Goal: Task Accomplishment & Management: Manage account settings

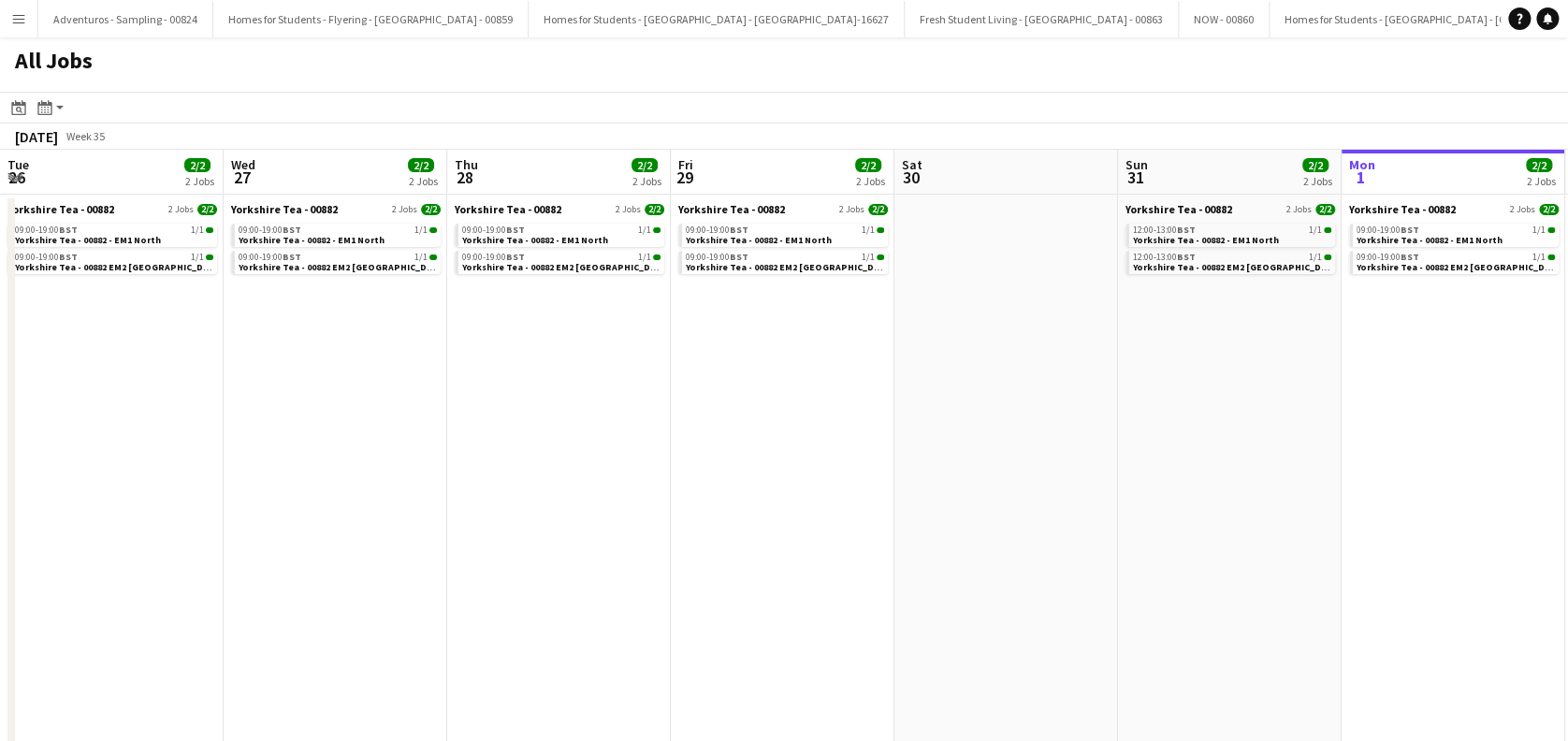
scroll to position [0, 448]
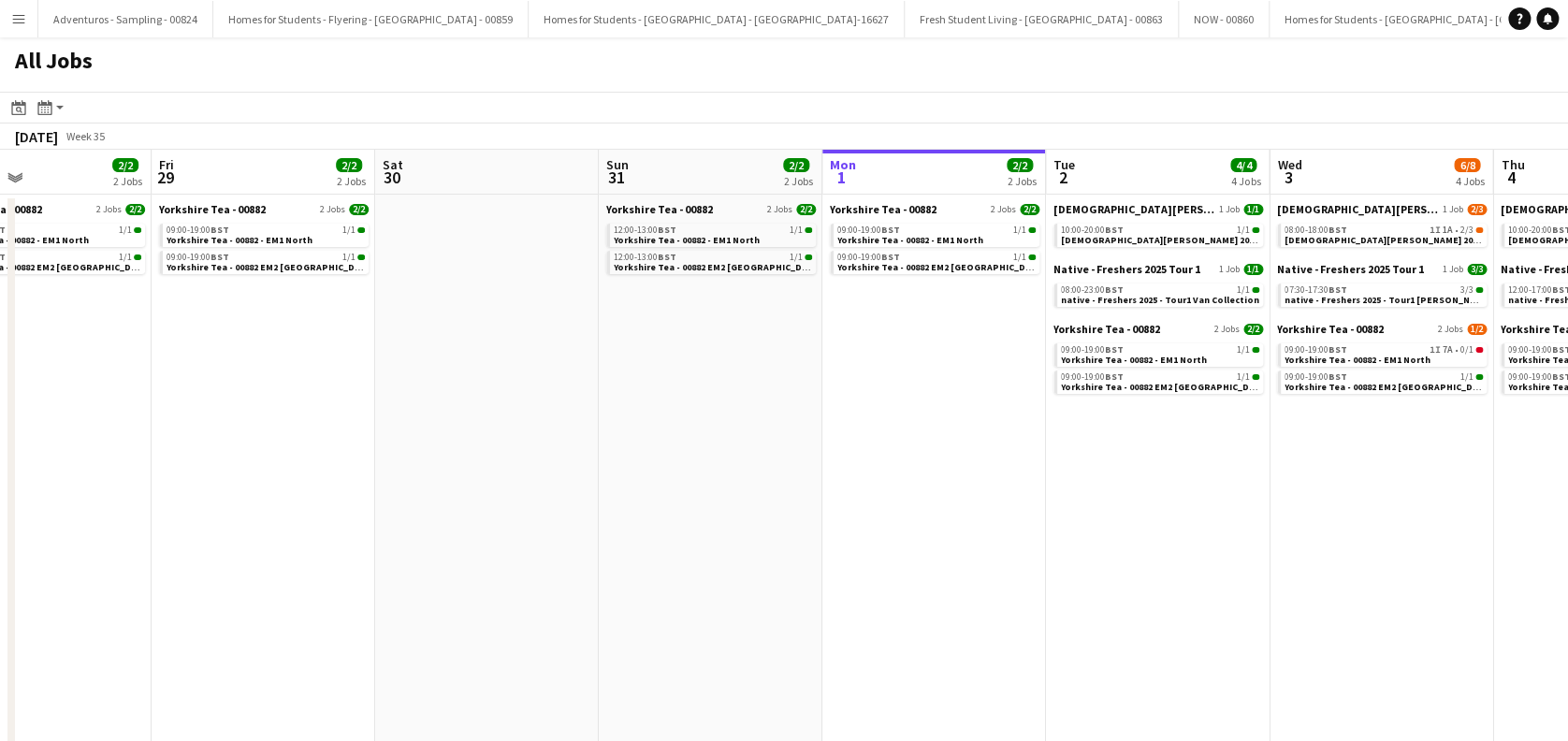
drag, startPoint x: 666, startPoint y: 559, endPoint x: 568, endPoint y: 583, distance: 100.9
click at [568, 583] on app-calendar-viewport "Tue 26 2/2 2 Jobs Wed 27 2/2 2 Jobs Thu 28 2/2 2 Jobs Fri 29 2/2 2 Jobs Sat 30 …" at bounding box center [784, 476] width 1568 height 652
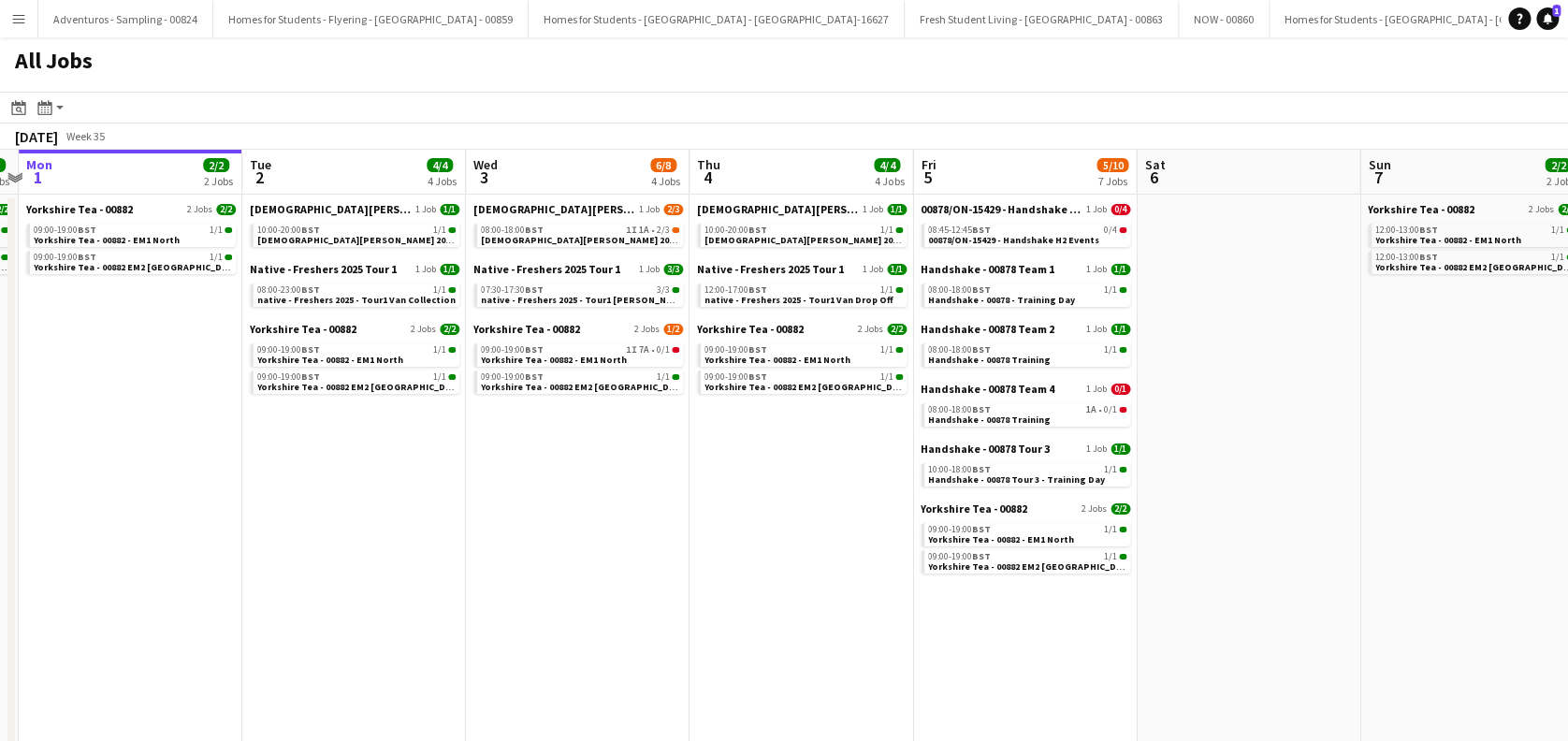
drag, startPoint x: 1184, startPoint y: 521, endPoint x: 838, endPoint y: 595, distance: 353.8
click at [826, 595] on app-calendar-viewport "Thu 28 2/2 2 Jobs Fri 29 2/2 2 Jobs Sat 30 Sun 31 2/2 2 Jobs Mon 1 2/2 2 Jobs T…" at bounding box center [784, 476] width 1568 height 652
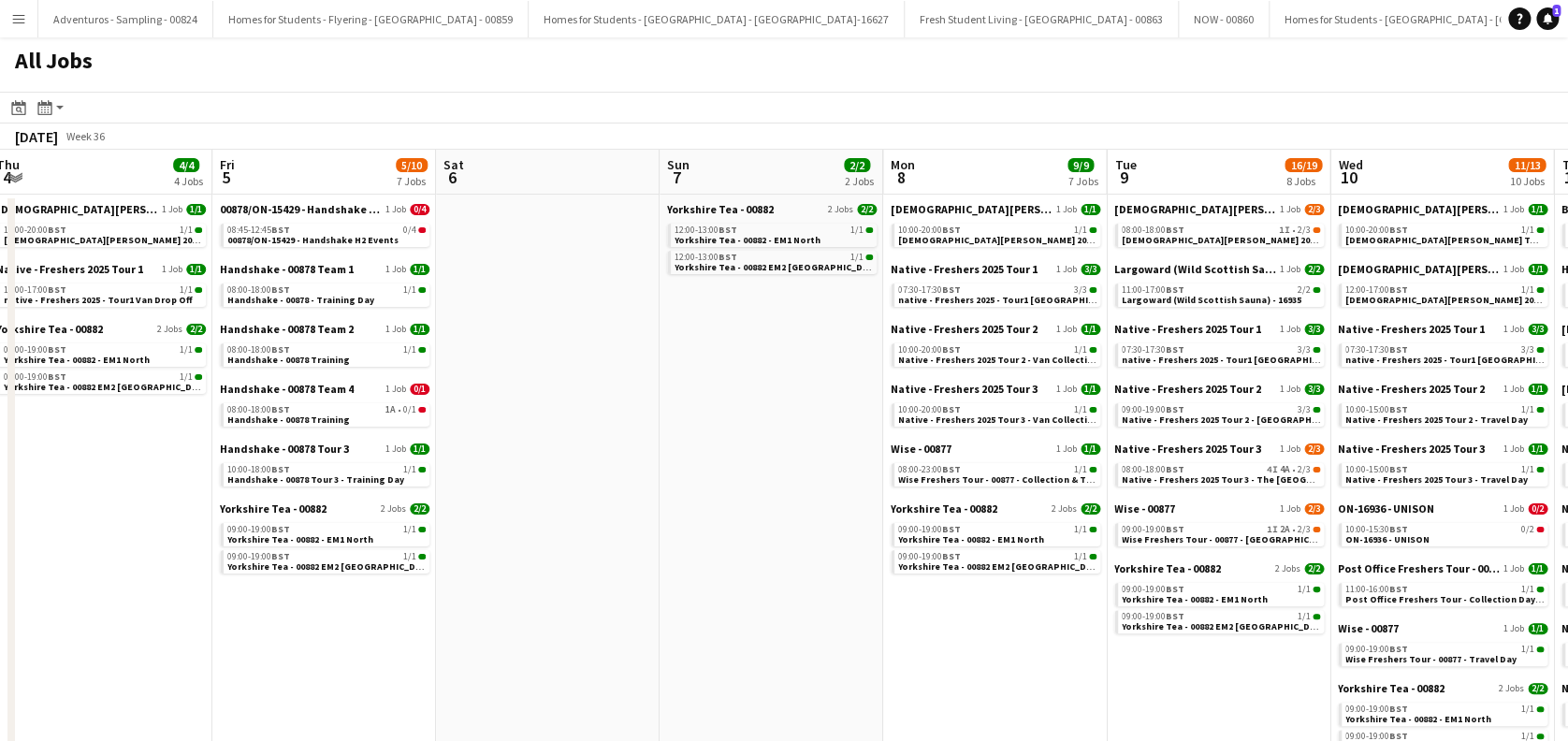
scroll to position [0, 771]
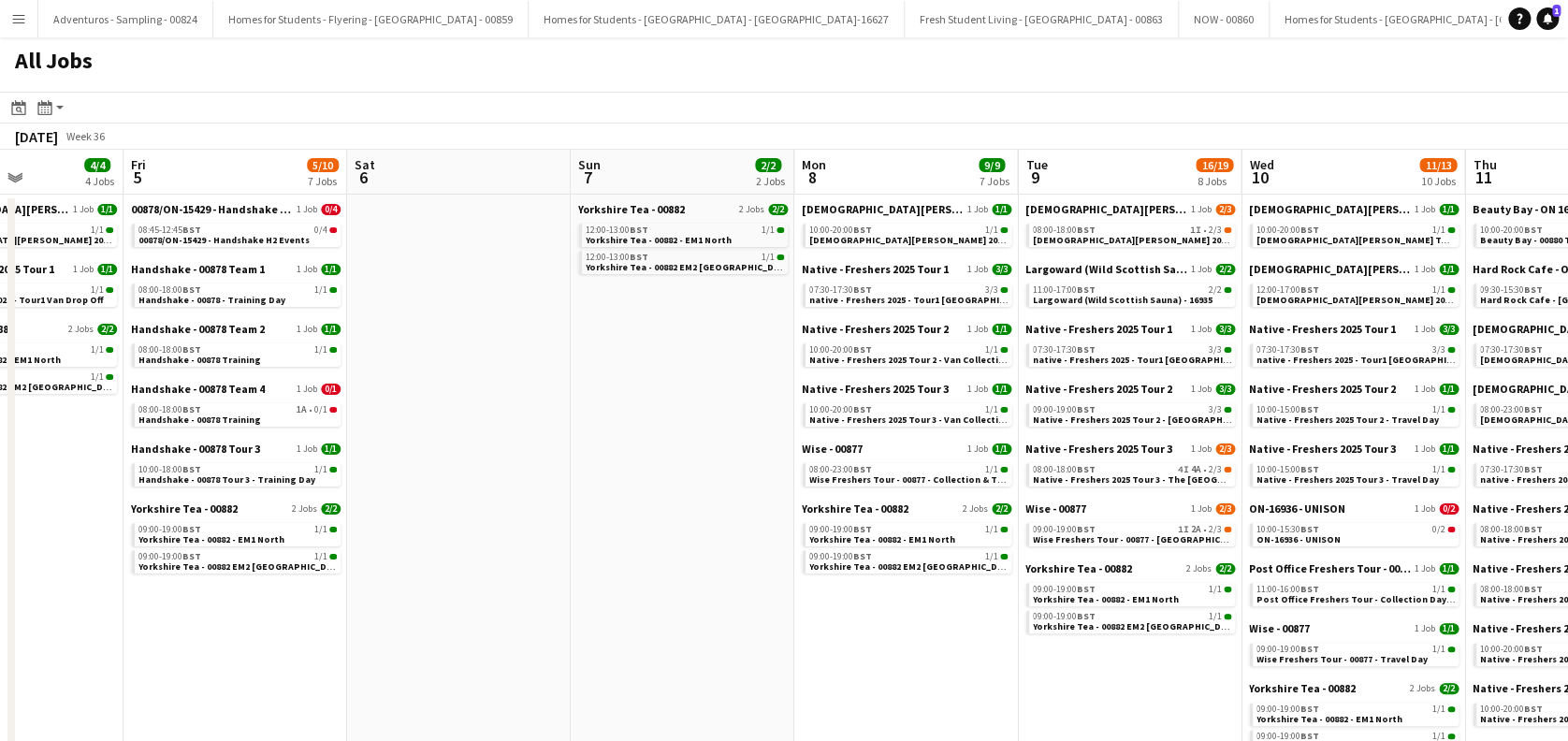
drag, startPoint x: 1239, startPoint y: 551, endPoint x: 452, endPoint y: 686, distance: 798.5
click at [452, 686] on app-calendar-viewport "Mon 1 2/2 2 Jobs Tue 2 4/4 4 Jobs Wed 3 6/8 4 Jobs Thu 4 4/4 4 Jobs Fri 5 5/10 …" at bounding box center [784, 557] width 1568 height 816
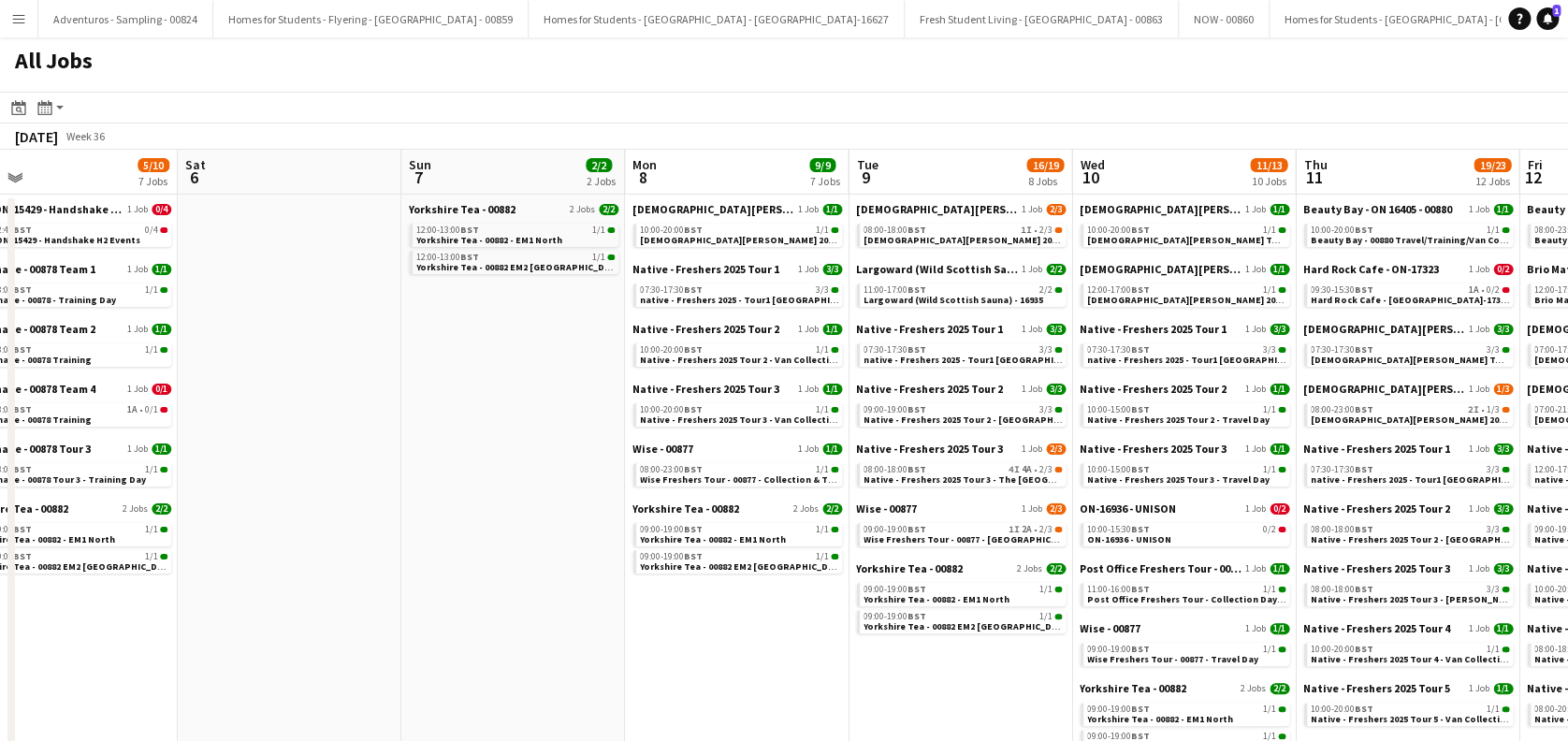
scroll to position [0, 516]
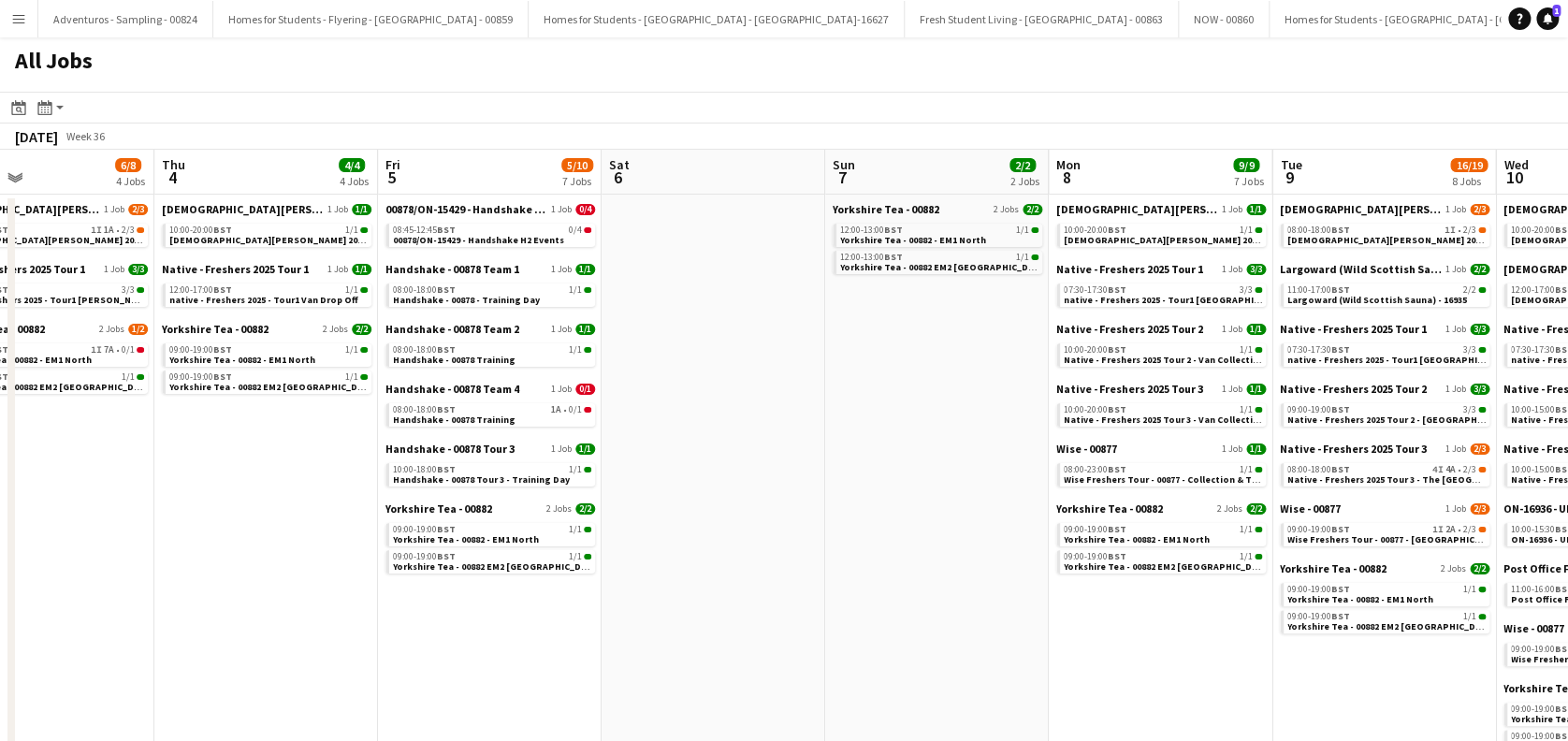
click at [689, 694] on app-all-jobs "All Jobs Date picker AUG 2025 AUG 2025 Monday M Tuesday T Wednesday W Thursday …" at bounding box center [784, 502] width 1568 height 928
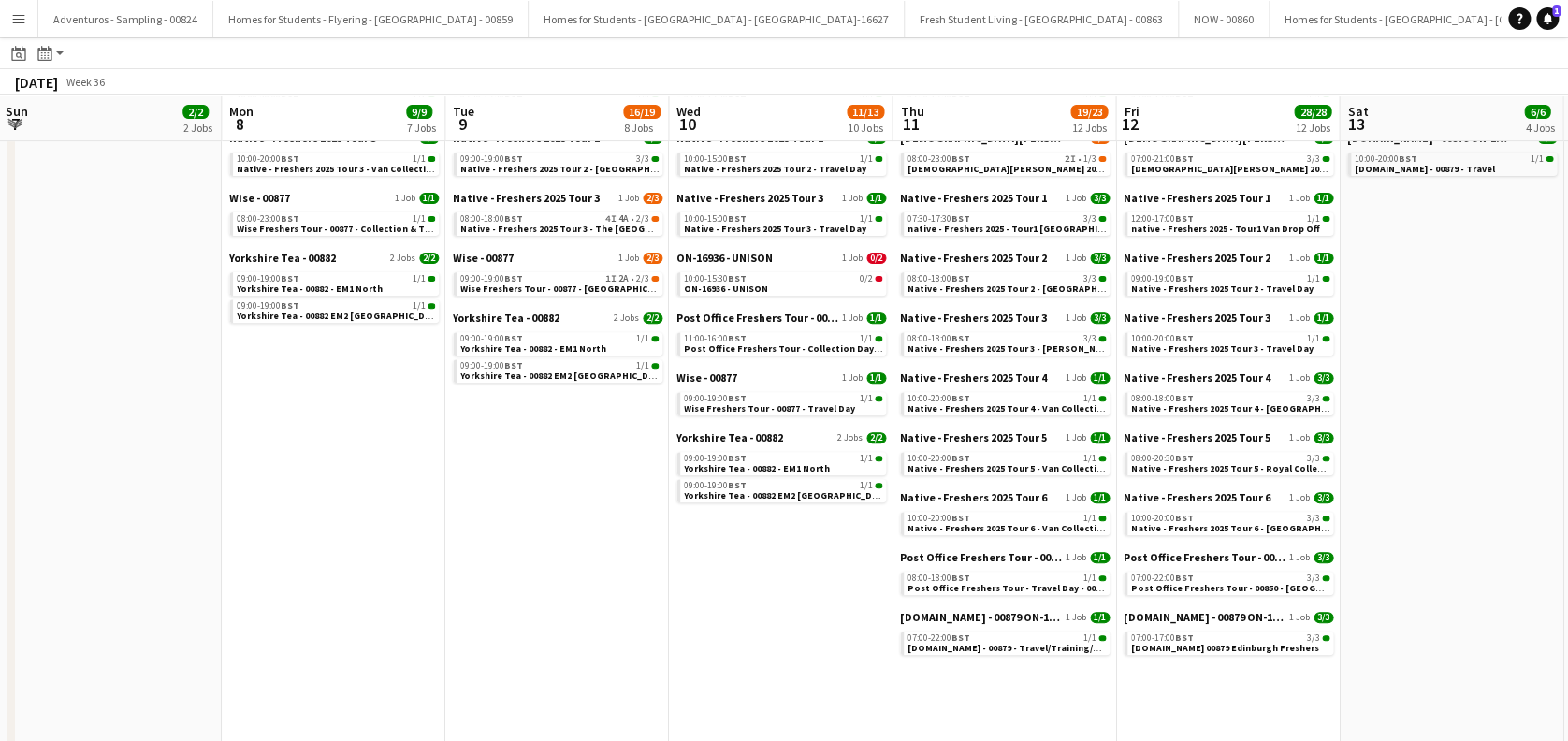
scroll to position [0, 915]
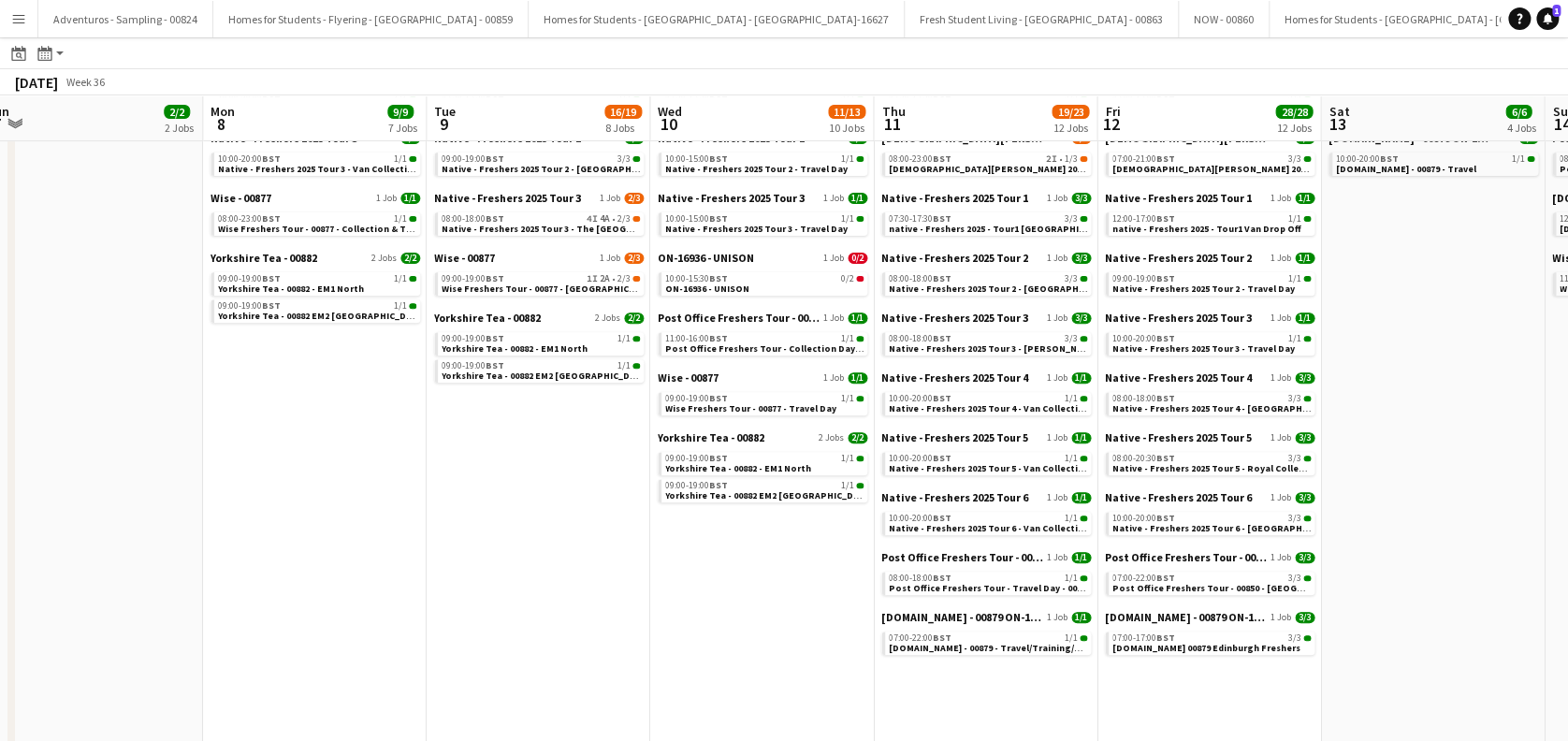
drag, startPoint x: 1136, startPoint y: 610, endPoint x: 737, endPoint y: 672, distance: 403.8
click at [737, 672] on app-calendar-viewport "Wed 3 6/8 4 Jobs Thu 4 4/4 4 Jobs Fri 5 5/10 7 Jobs Sat 6 Sun 7 2/2 2 Jobs Mon …" at bounding box center [784, 660] width 1568 height 1636
click at [945, 650] on span "Trip.com - 00879 - Travel/Training/Van Collection" at bounding box center [1014, 648] width 251 height 12
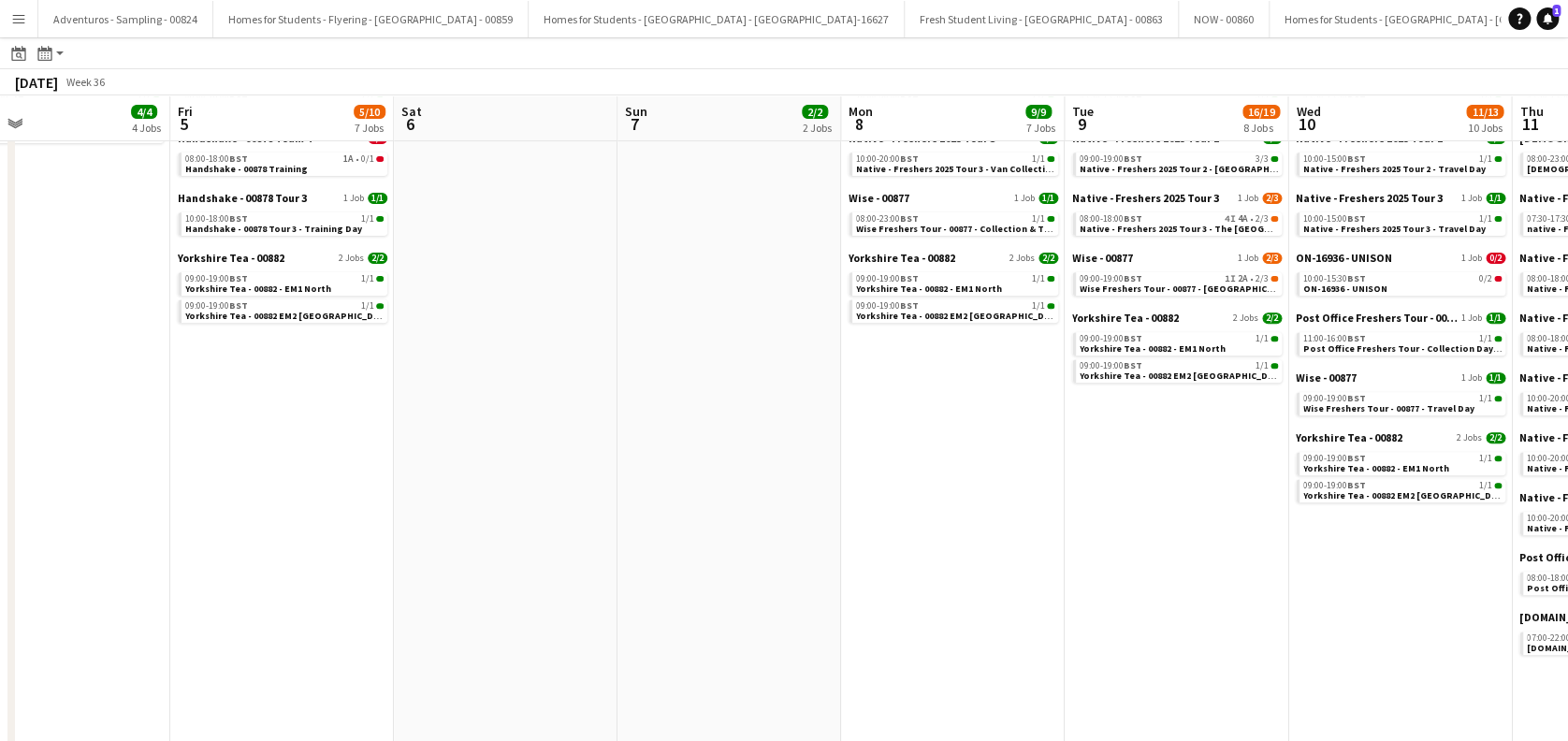
drag, startPoint x: 445, startPoint y: 555, endPoint x: 858, endPoint y: 537, distance: 413.4
click at [1165, 502] on app-calendar-viewport "Tue 2 4/4 4 Jobs Wed 3 6/8 4 Jobs Thu 4 4/4 4 Jobs Fri 5 5/10 7 Jobs Sat 6 Sun …" at bounding box center [784, 660] width 1568 height 1636
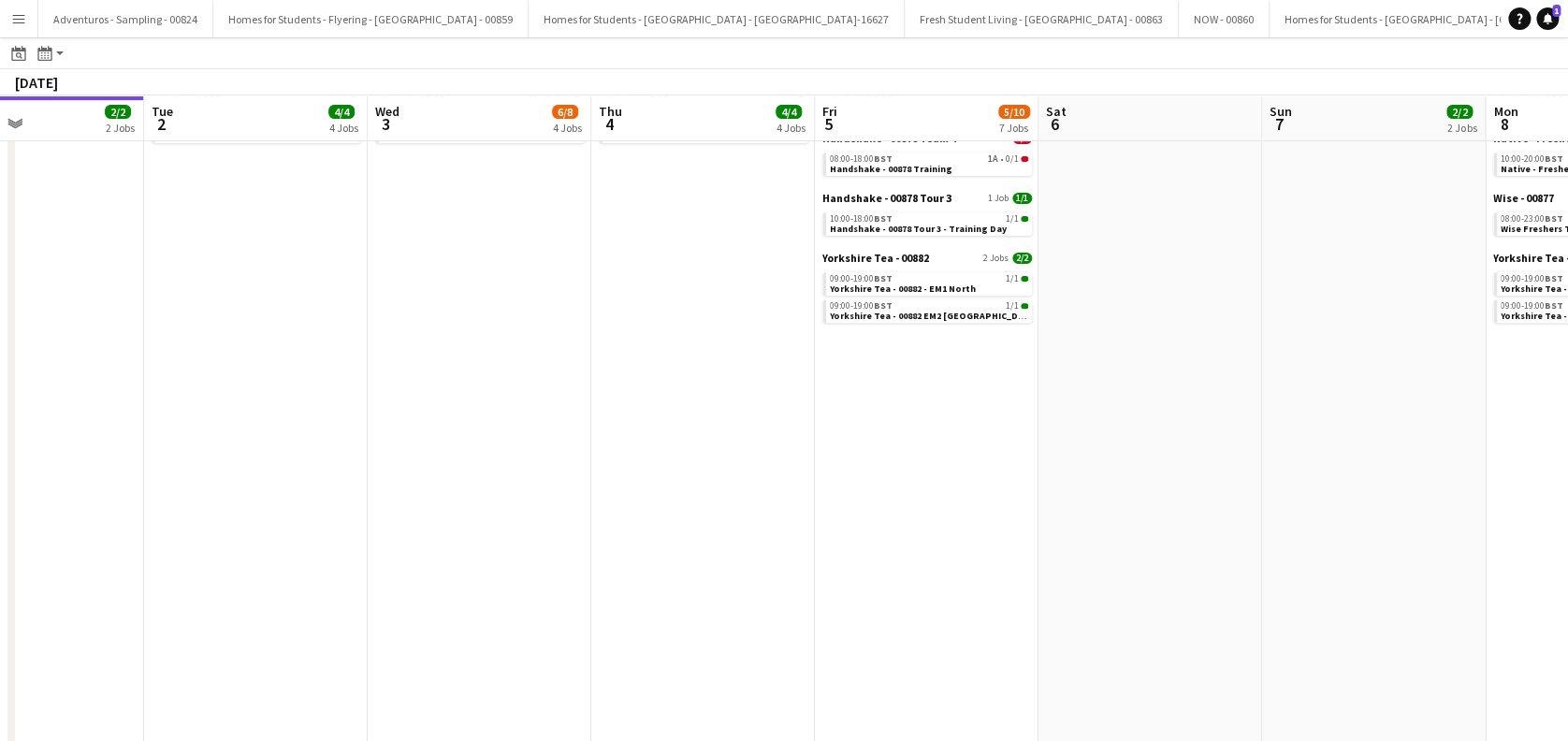
drag, startPoint x: 526, startPoint y: 589, endPoint x: 1048, endPoint y: 550, distance: 523.5
click at [1204, 556] on app-calendar-viewport "Sun 31 2/2 2 Jobs Mon 1 2/2 2 Jobs Tue 2 4/4 4 Jobs Wed 3 6/8 4 Jobs Thu 4 4/4 …" at bounding box center [784, 660] width 1568 height 1636
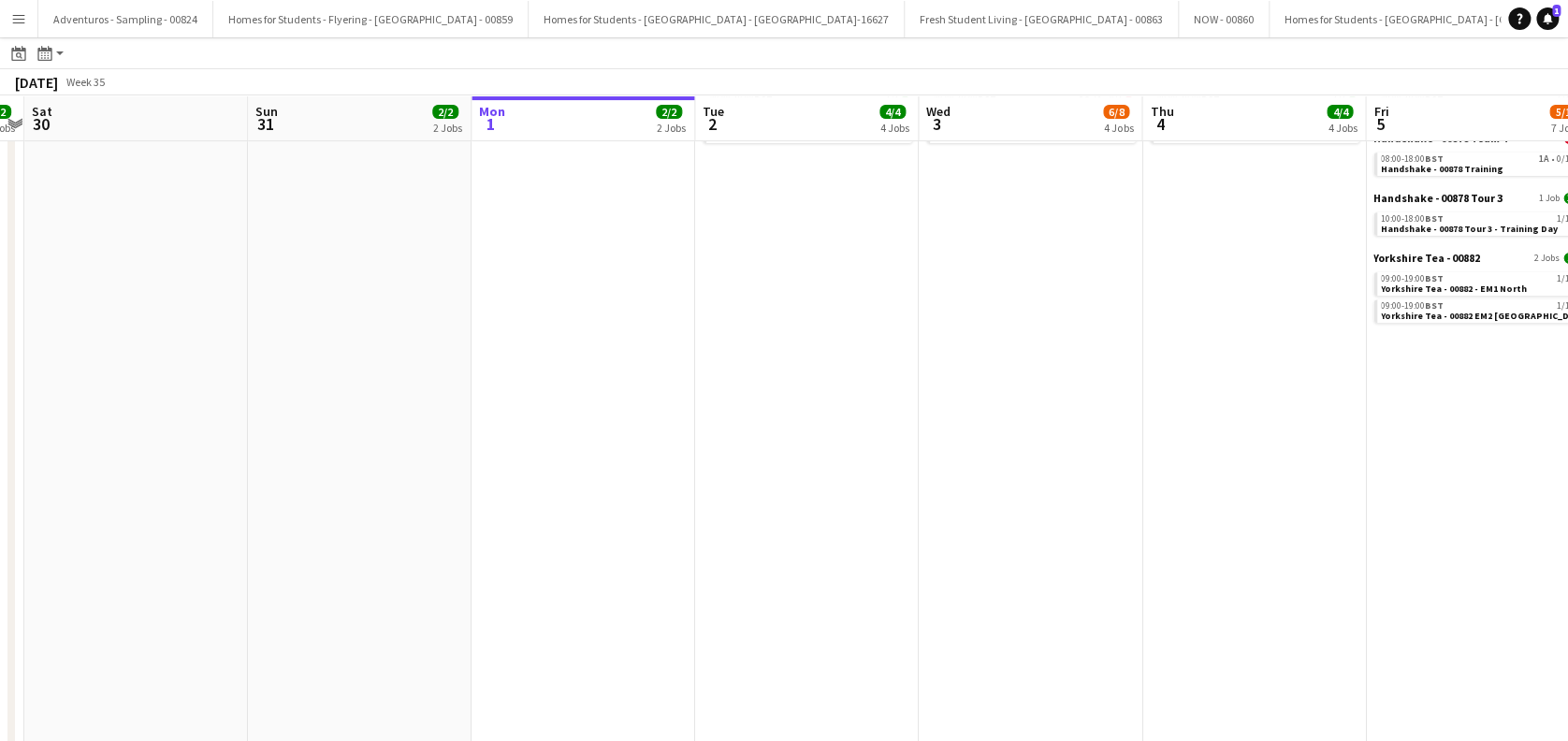
scroll to position [0, 644]
drag, startPoint x: 427, startPoint y: 555, endPoint x: 863, endPoint y: 555, distance: 436.0
click at [863, 555] on app-calendar-viewport "Wed 27 2/2 2 Jobs Thu 28 2/2 2 Jobs Fri 29 2/2 2 Jobs Sat 30 Sun 31 2/2 2 Jobs …" at bounding box center [784, 660] width 1568 height 1636
drag, startPoint x: 611, startPoint y: 459, endPoint x: 737, endPoint y: 434, distance: 128.5
click at [613, 460] on app-date-cell "Yorkshire Tea - 00882 2 Jobs 2/2 09:00-19:00 BST 1/1 Yorkshire Tea - 00882 - EM…" at bounding box center [586, 711] width 223 height 1535
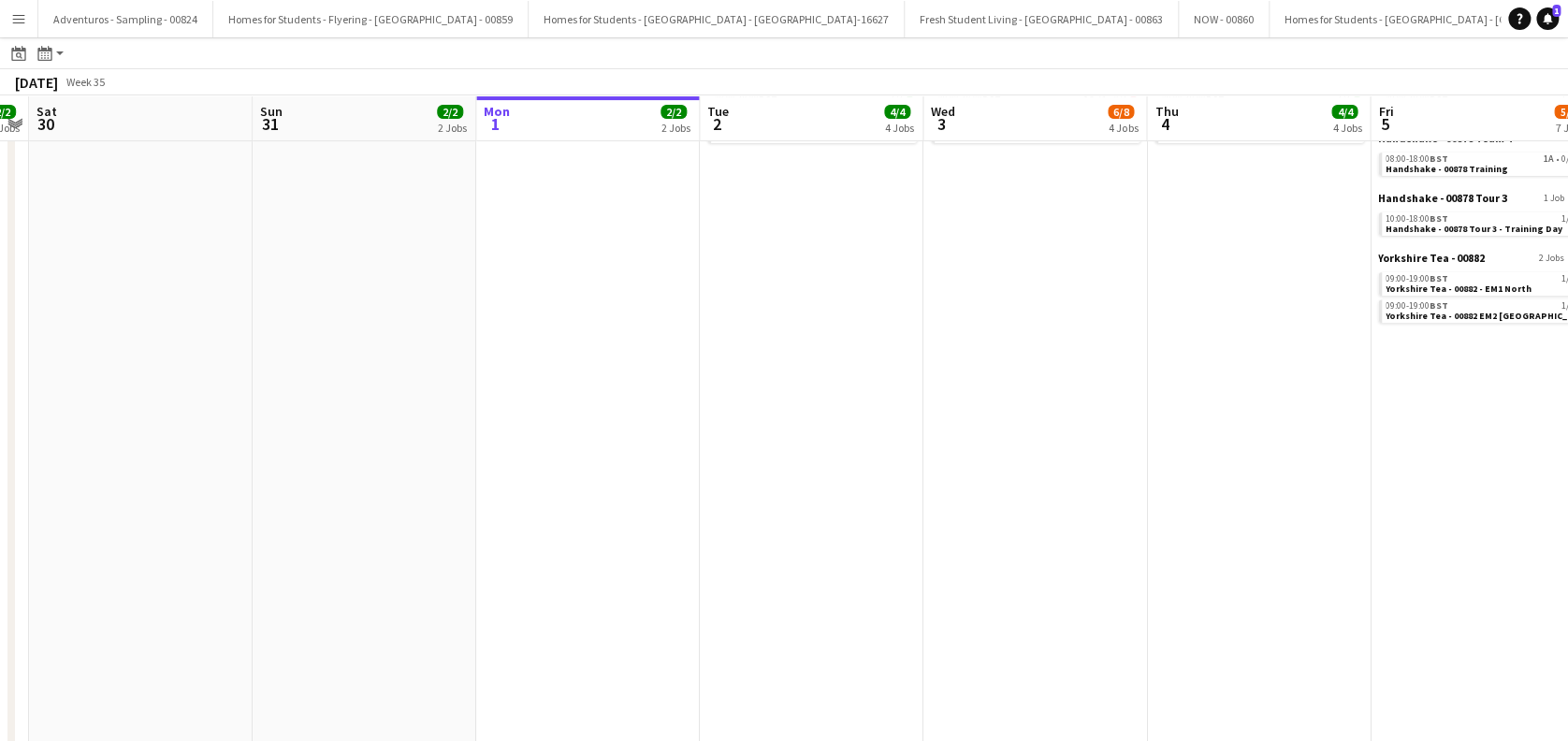
click at [800, 423] on app-date-cell "Lady Garden 2025 Tour 2 - 00848 1 Job 1/1 10:00-20:00 BST 1/1 Lady Garden 2025 …" at bounding box center [811, 711] width 223 height 1535
drag, startPoint x: 958, startPoint y: 454, endPoint x: 1033, endPoint y: 483, distance: 80.4
click at [962, 457] on app-date-cell "Lady Garden 2025 Tour 2 - 00848 1 Job 2/3 08:00-18:00 BST 1I 1A • 2/3 Lady Gard…" at bounding box center [1035, 711] width 223 height 1535
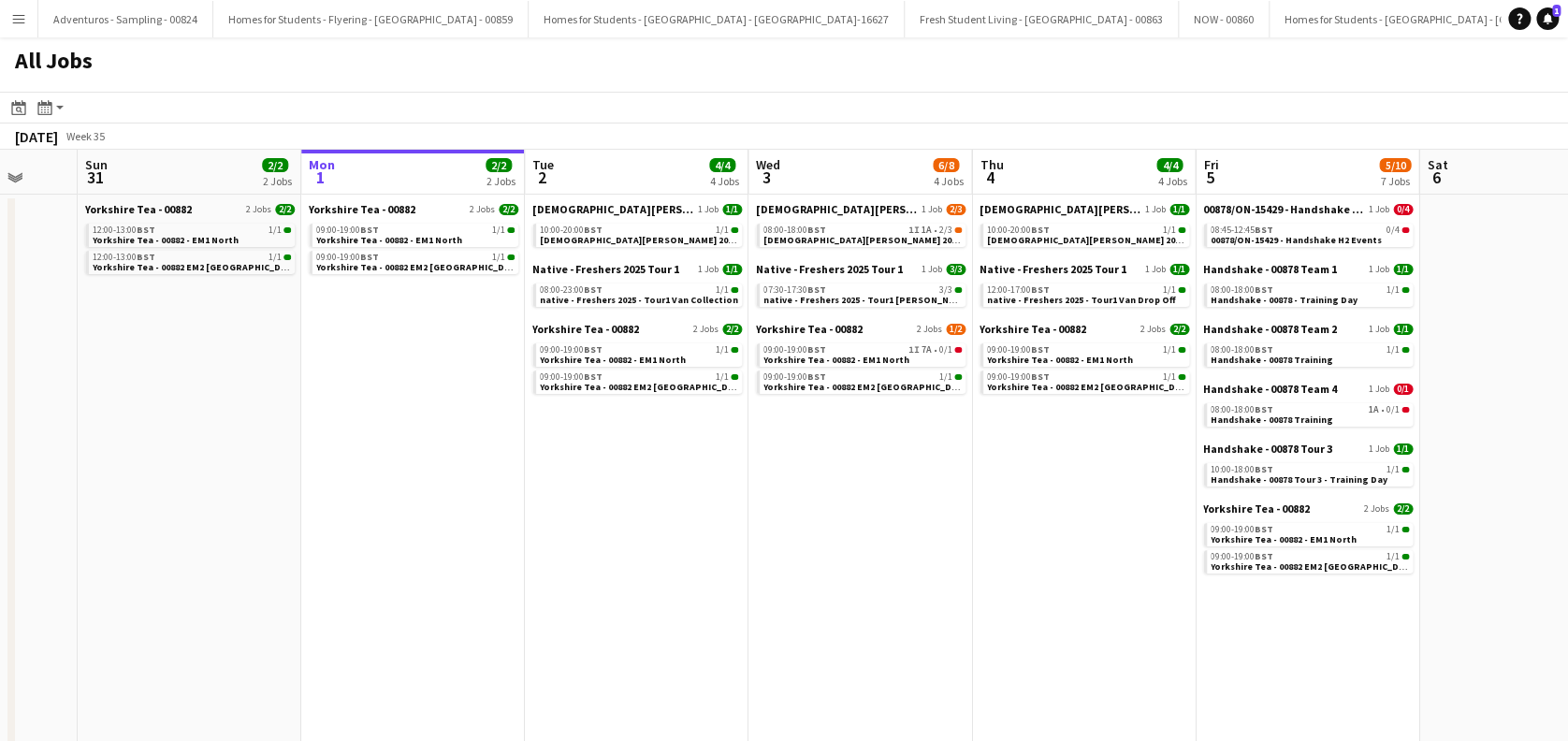
scroll to position [0, 860]
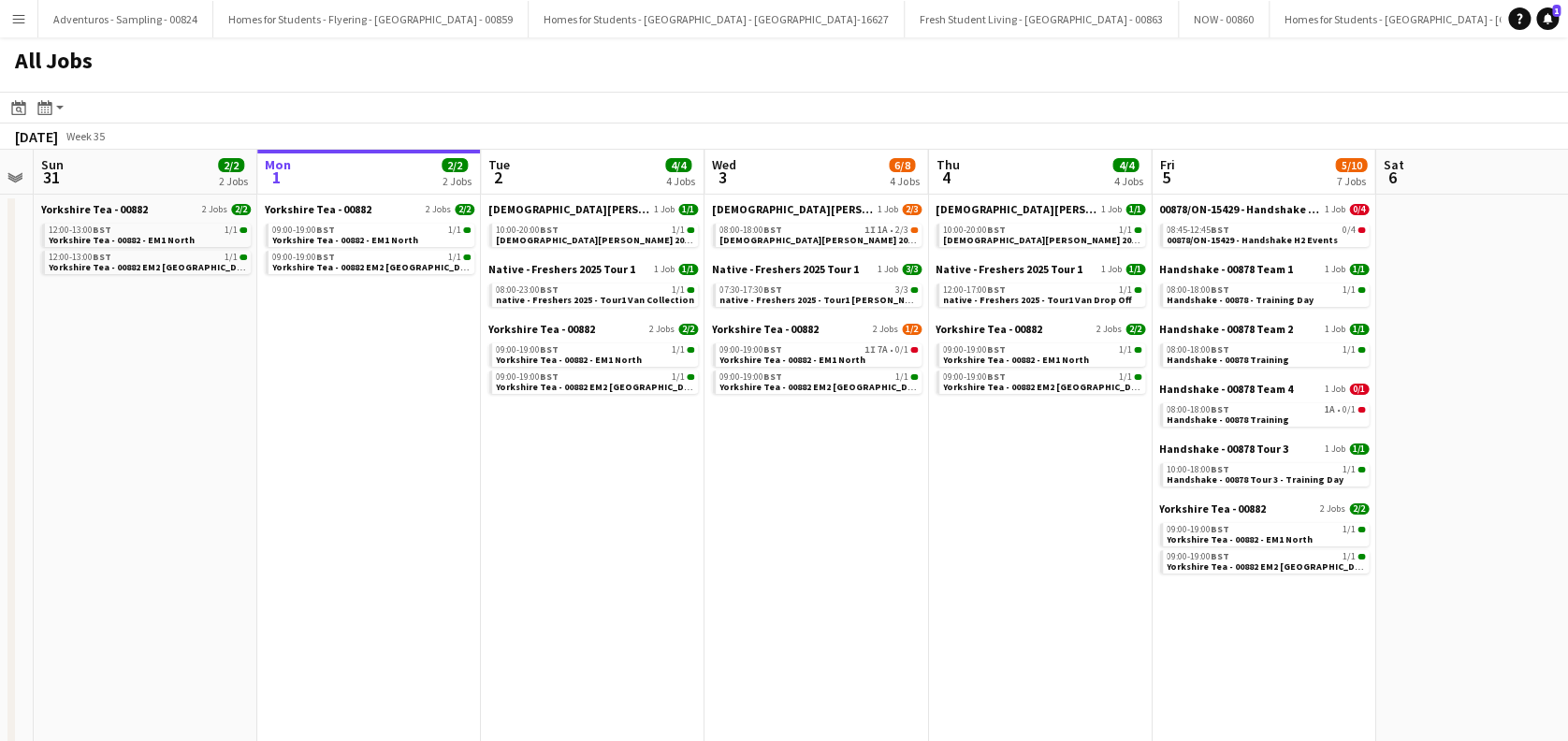
drag, startPoint x: 833, startPoint y: 511, endPoint x: 610, endPoint y: 578, distance: 232.8
click at [853, 357] on span "Yorkshire Tea - 00882 - EM1 North" at bounding box center [792, 360] width 146 height 12
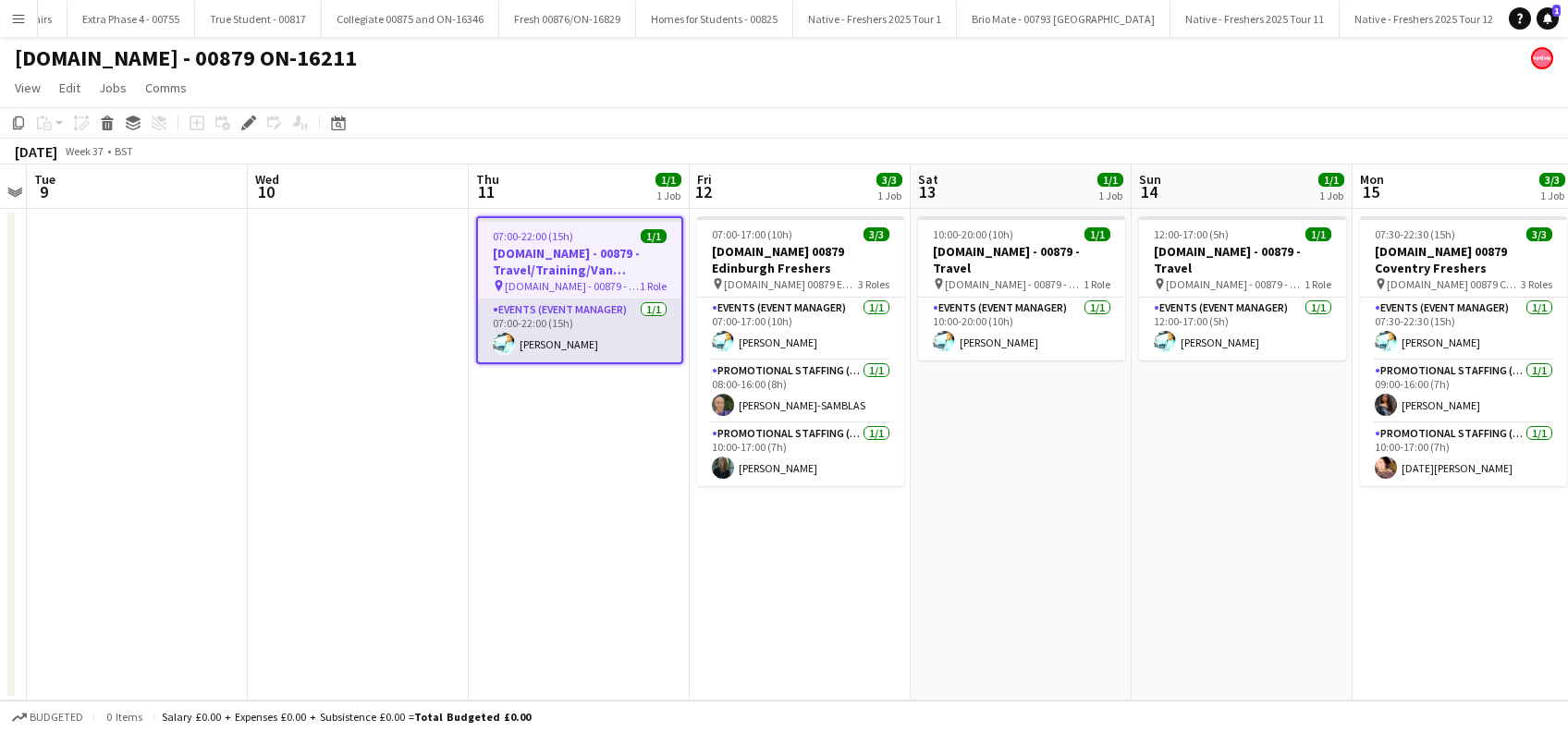
click at [580, 346] on app-card-role "Events (Event Manager) 1/1 07:00-22:00 (15h) Andrew Gordon" at bounding box center [579, 331] width 203 height 63
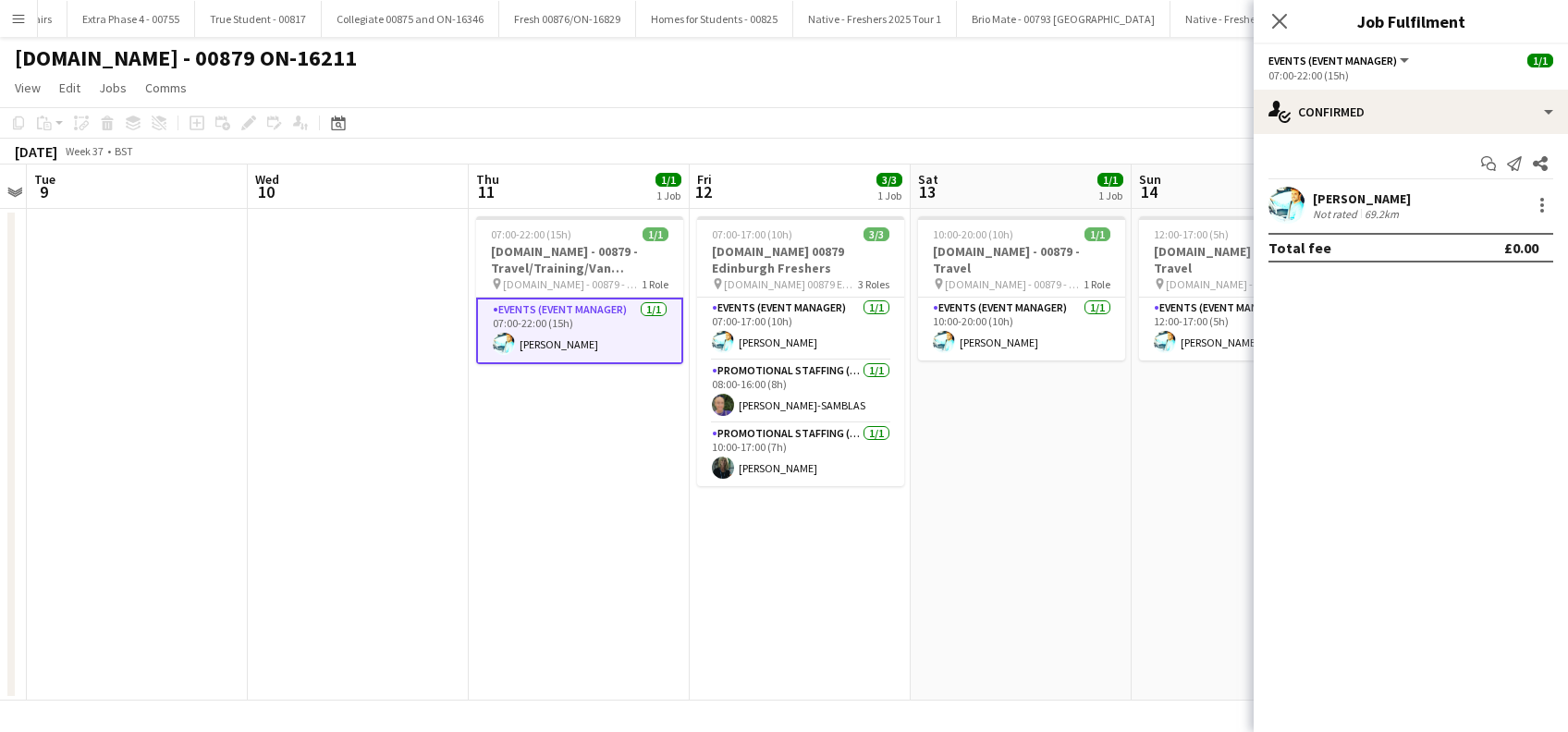
click at [1366, 196] on div "Andrew Gordon" at bounding box center [1361, 198] width 98 height 17
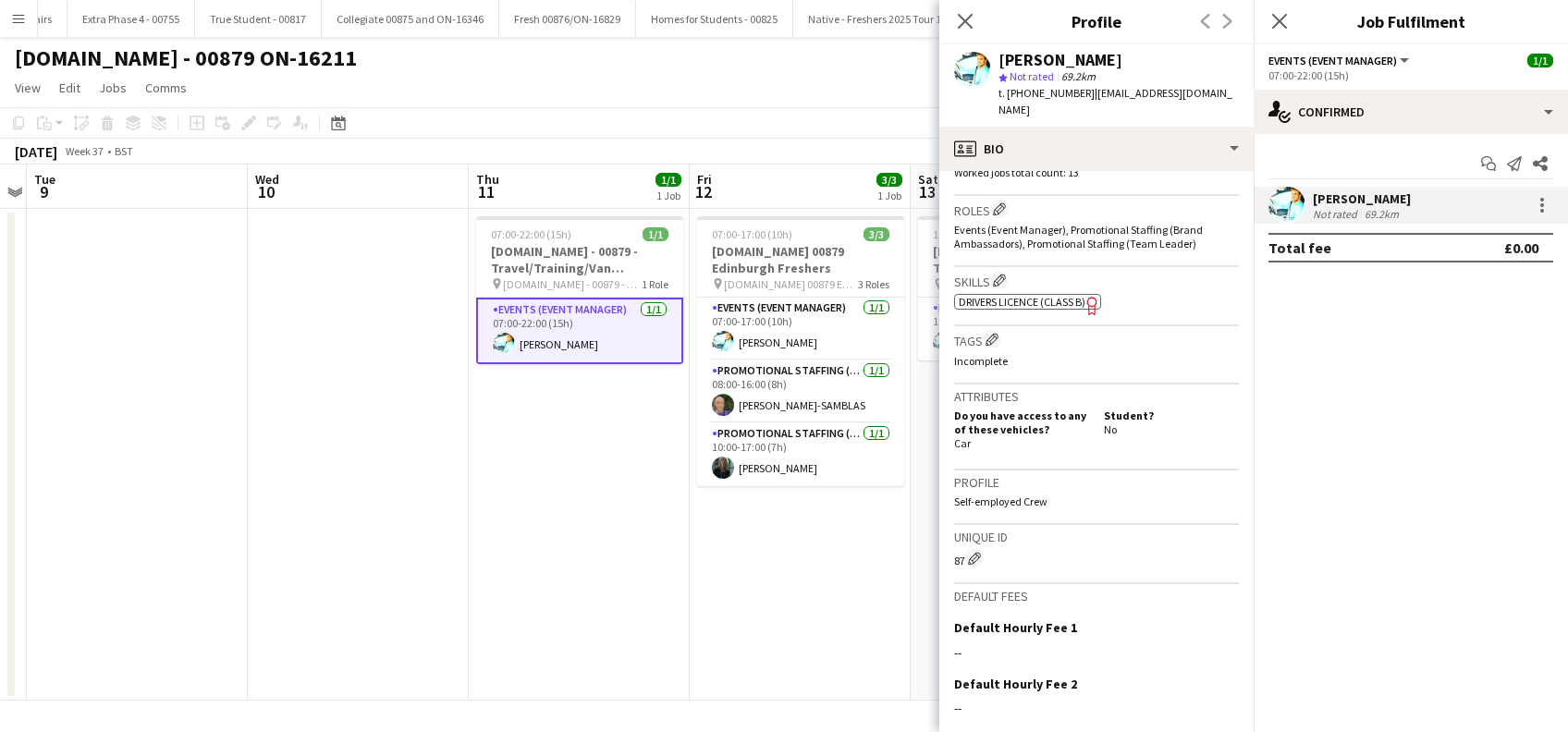
scroll to position [742, 0]
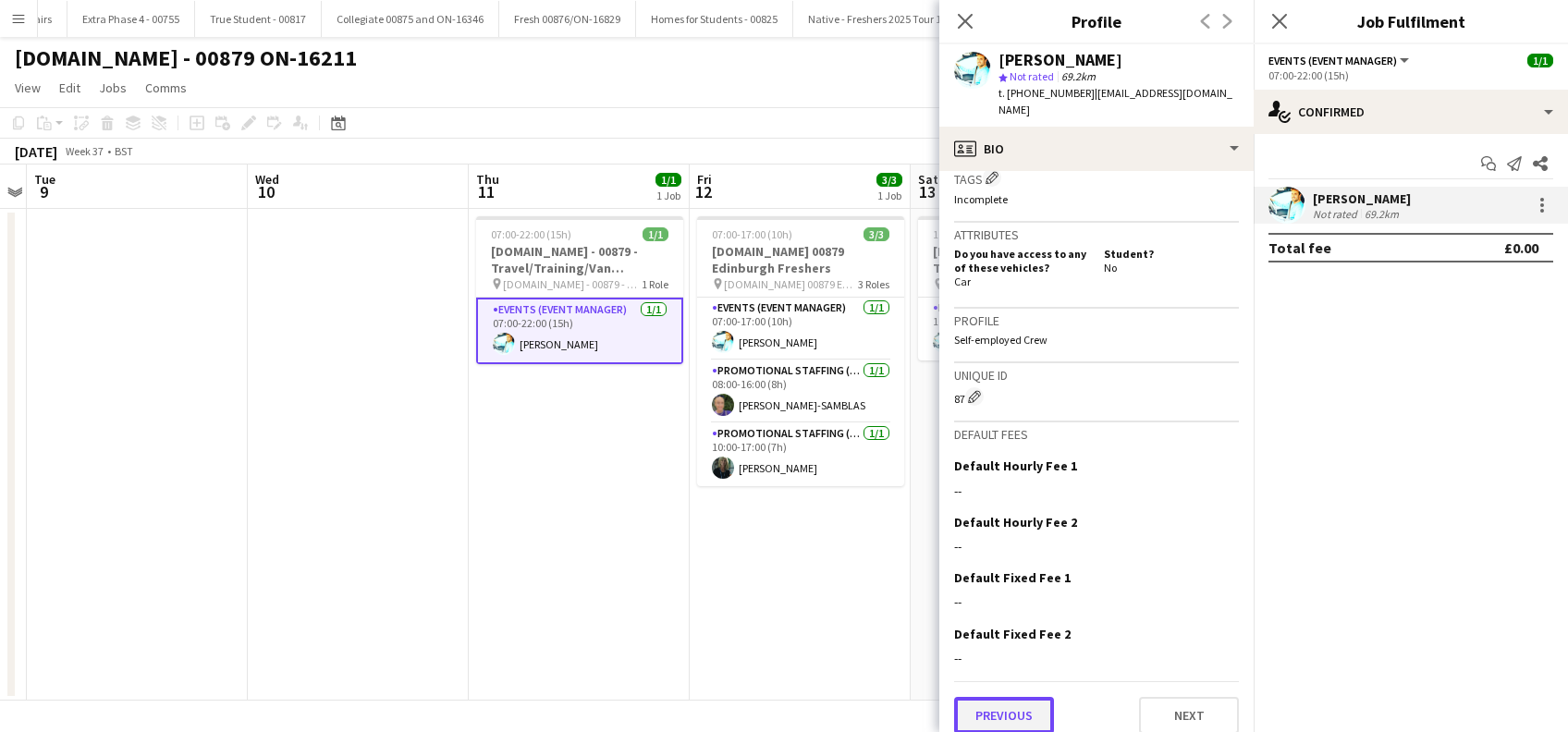
click at [986, 714] on button "Previous" at bounding box center [1003, 715] width 100 height 37
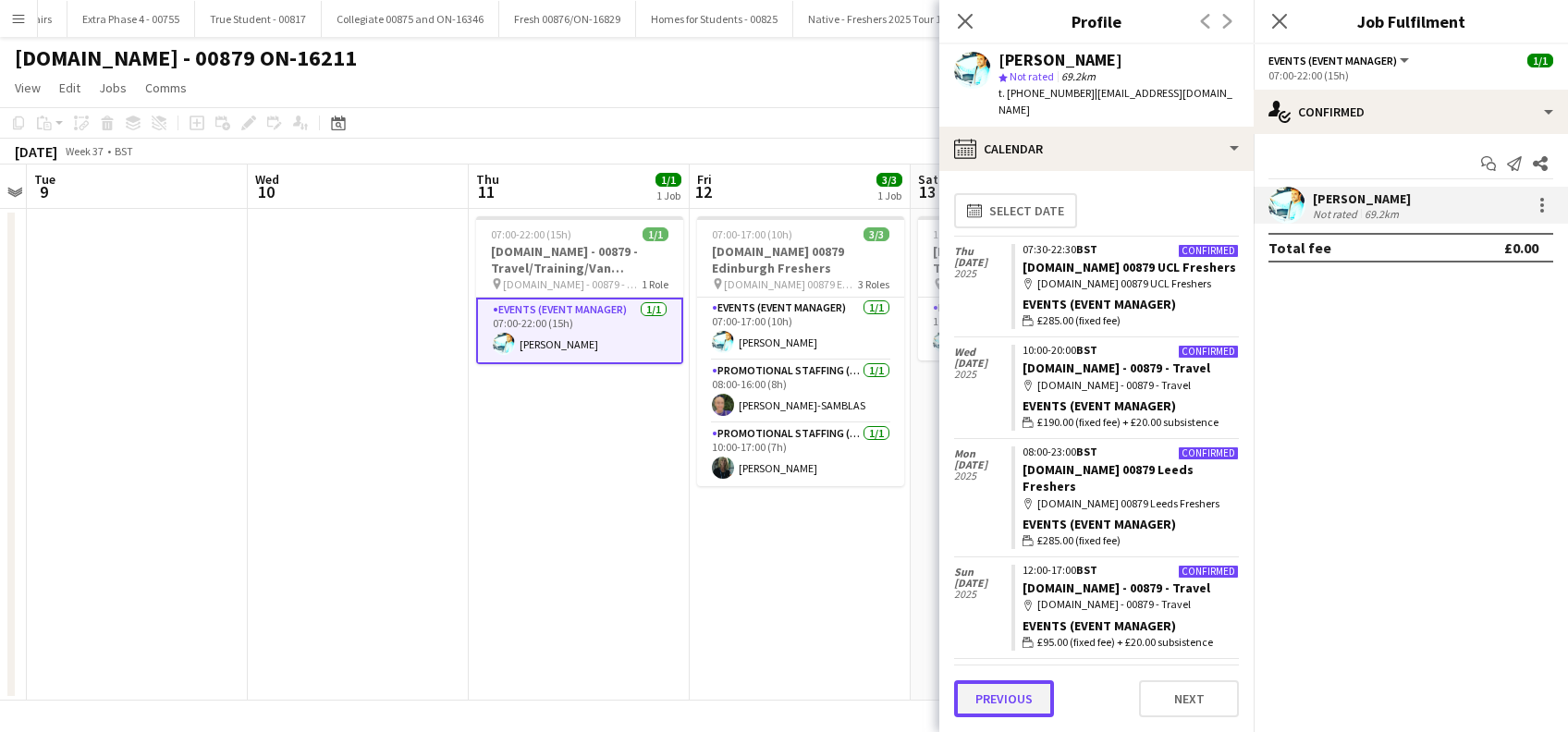
click at [986, 701] on button "Previous" at bounding box center [1003, 699] width 100 height 37
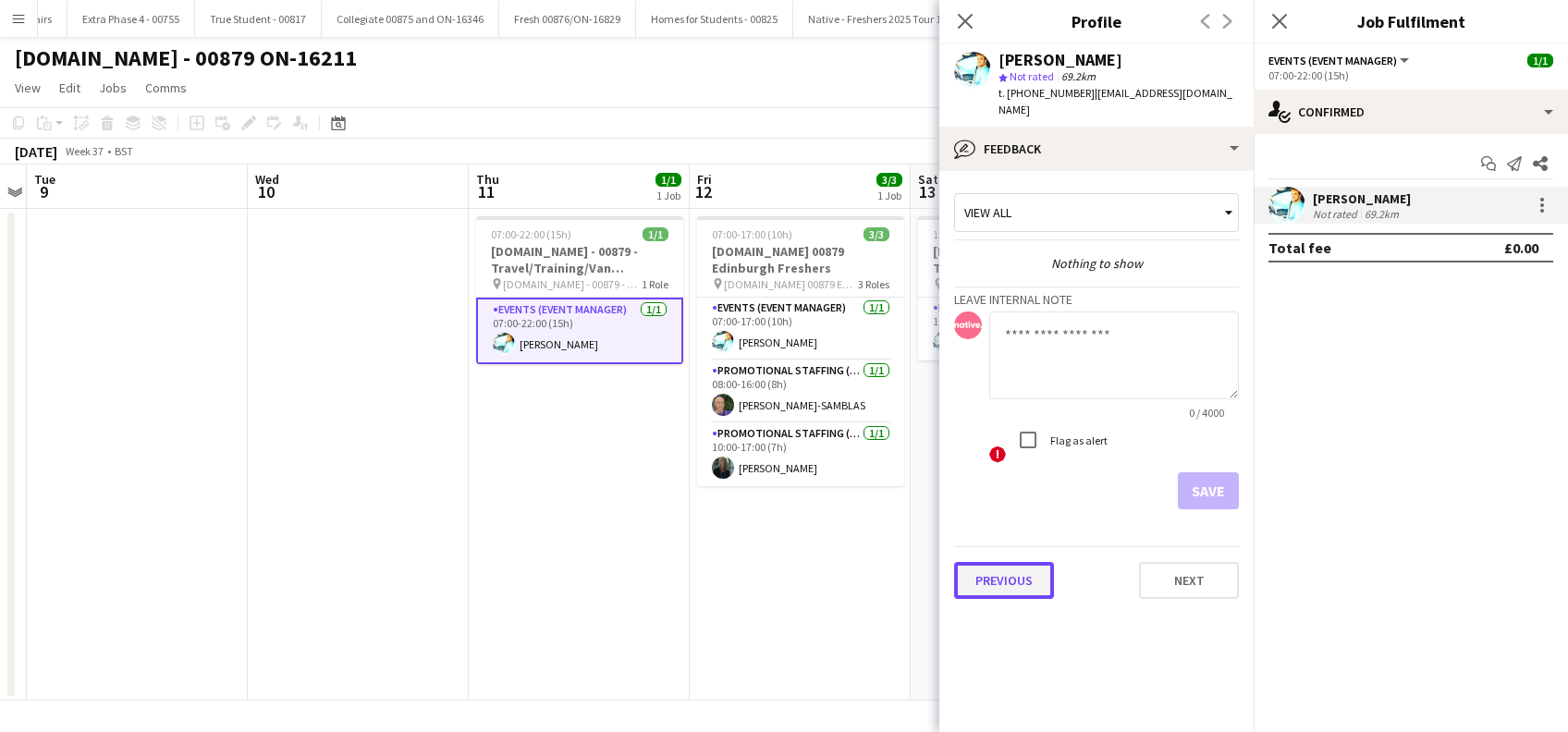
click at [990, 574] on button "Previous" at bounding box center [1003, 580] width 100 height 37
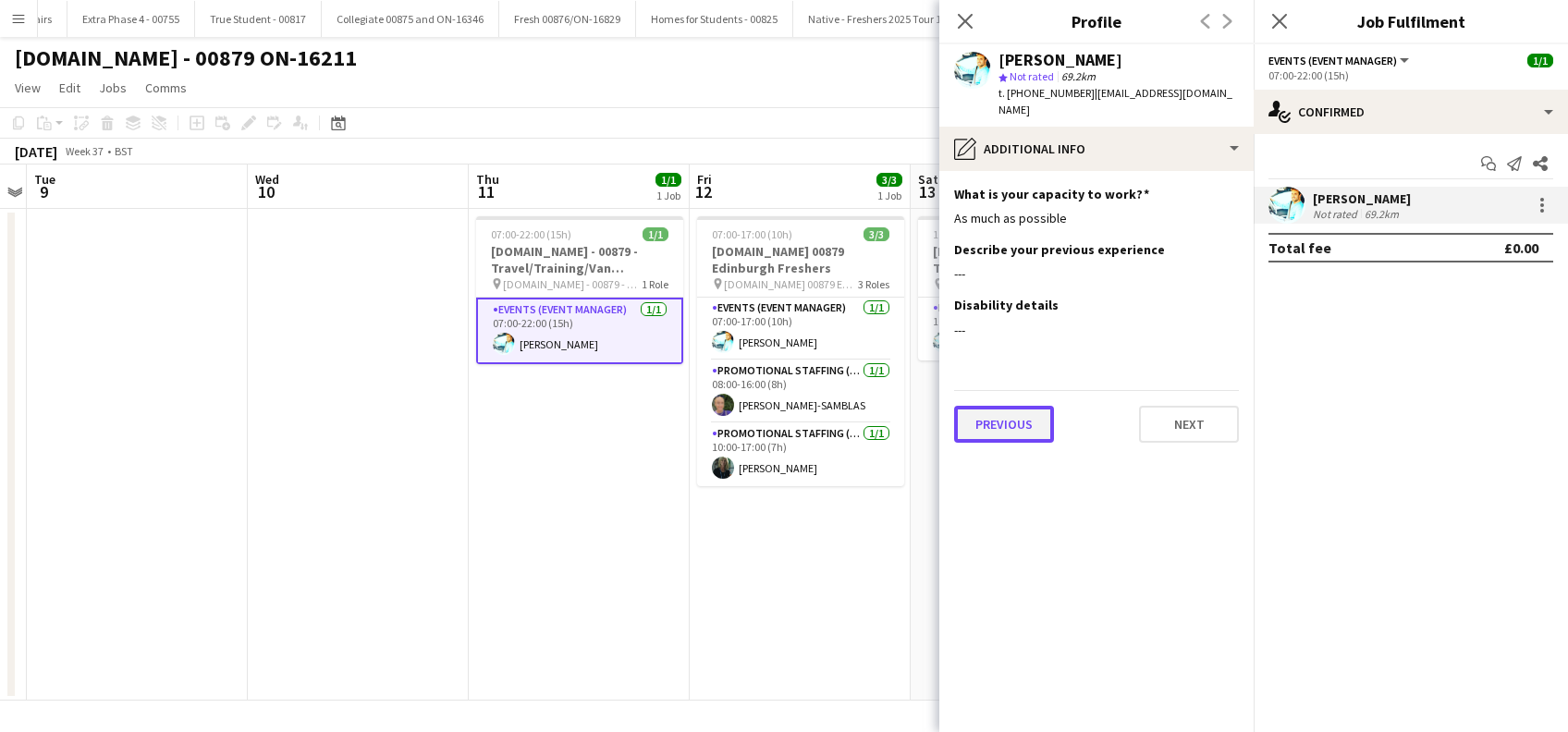
click at [1003, 415] on button "Previous" at bounding box center [1003, 425] width 100 height 37
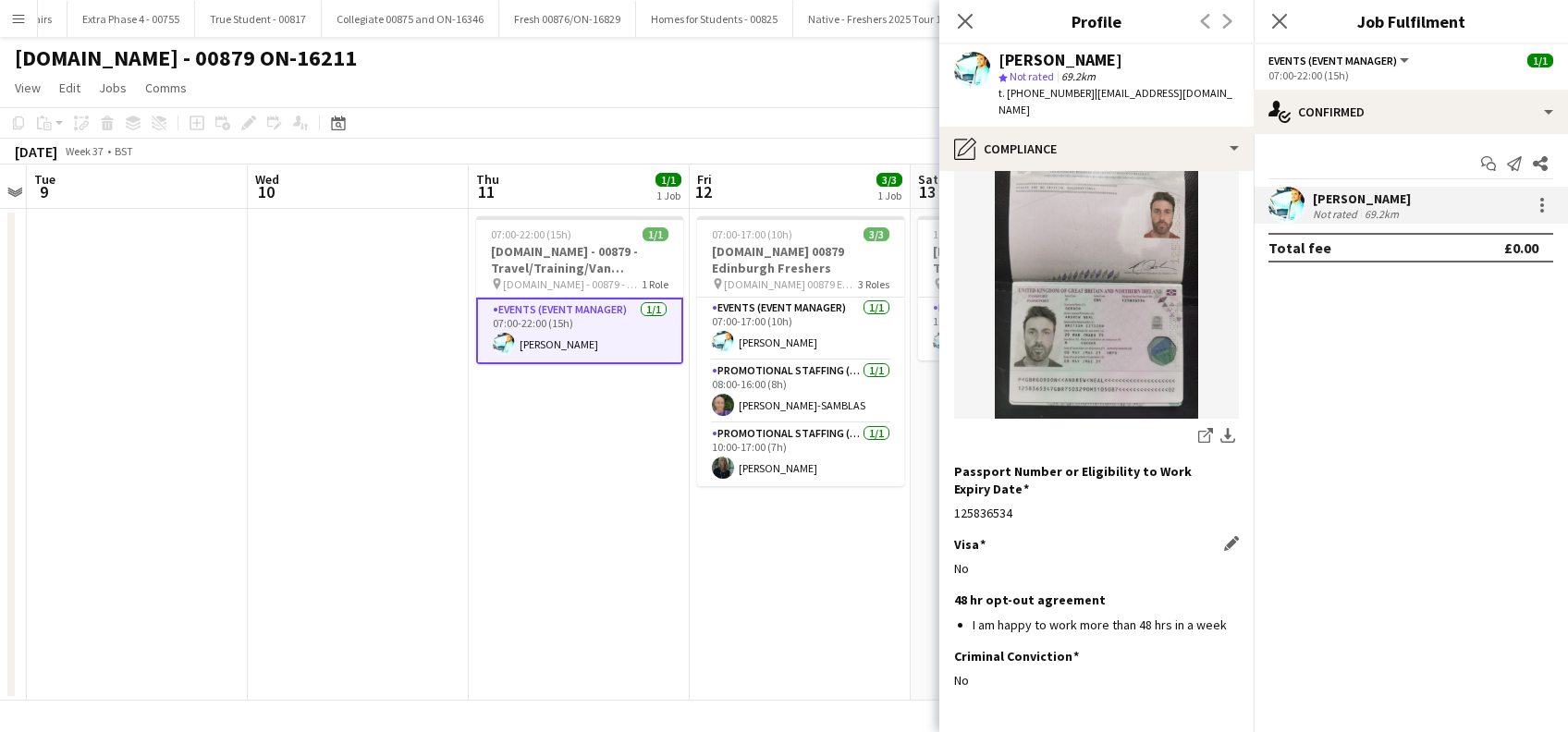
scroll to position [248, 0]
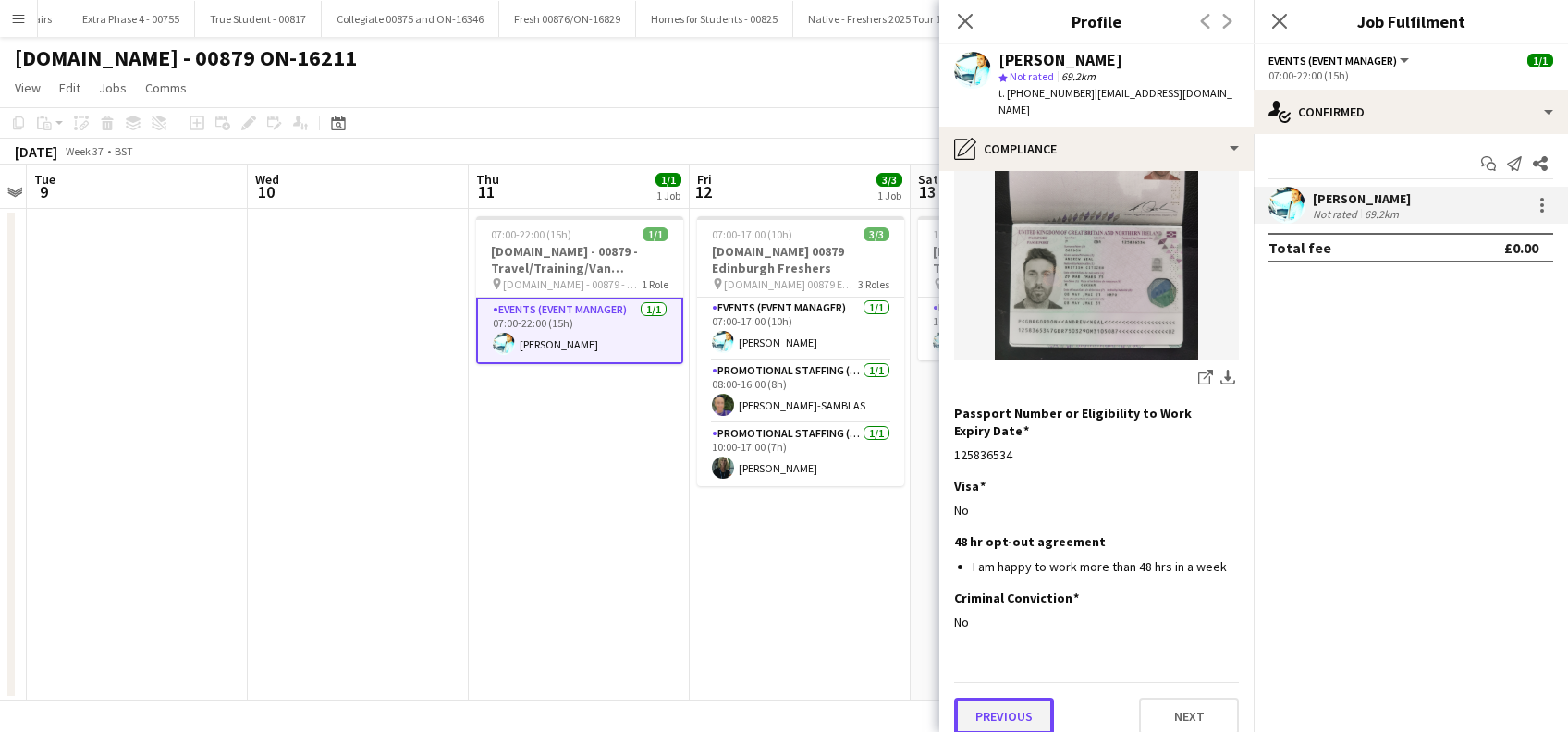
click at [1004, 698] on button "Previous" at bounding box center [1003, 716] width 100 height 37
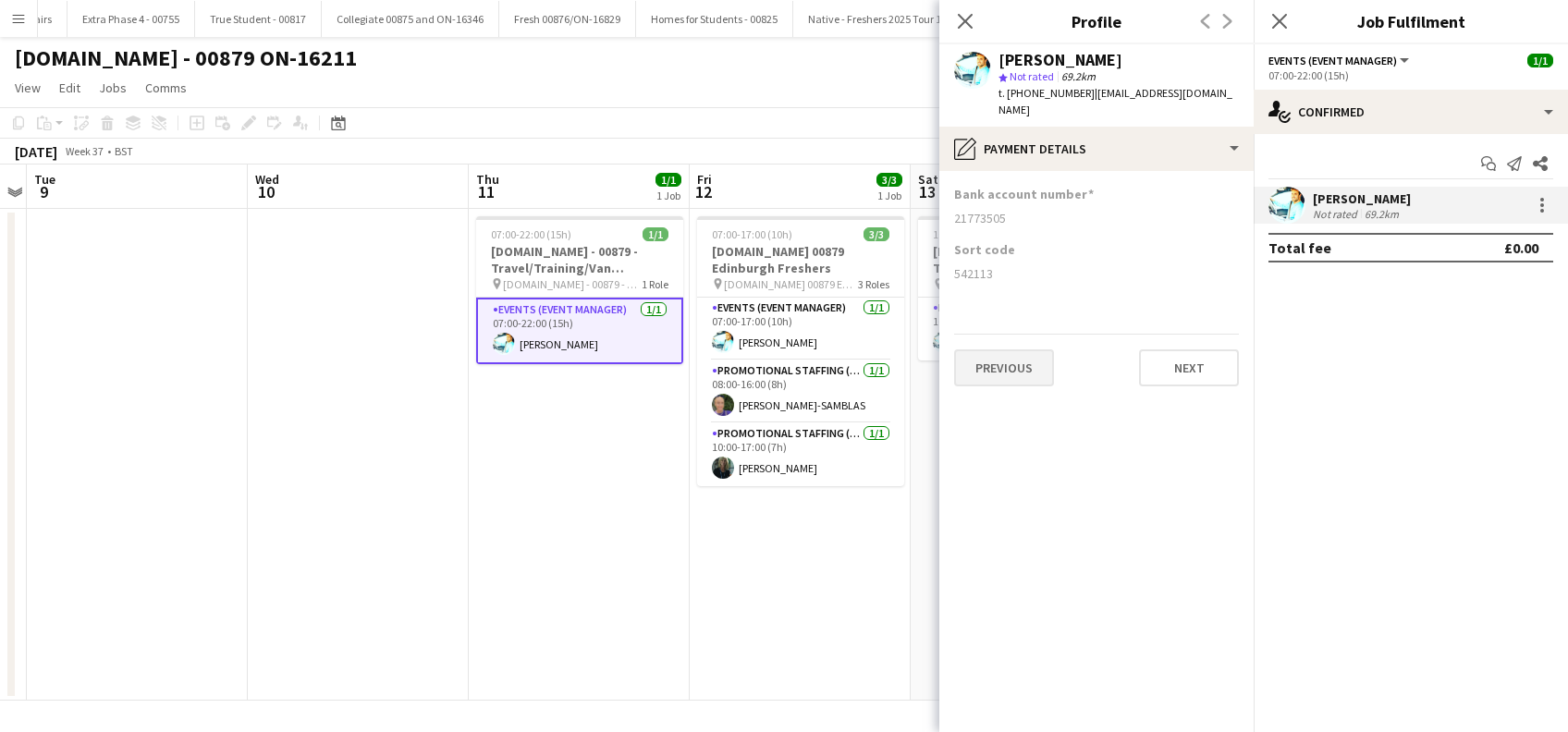
scroll to position [0, 0]
click at [1013, 360] on button "Previous" at bounding box center [1003, 368] width 100 height 37
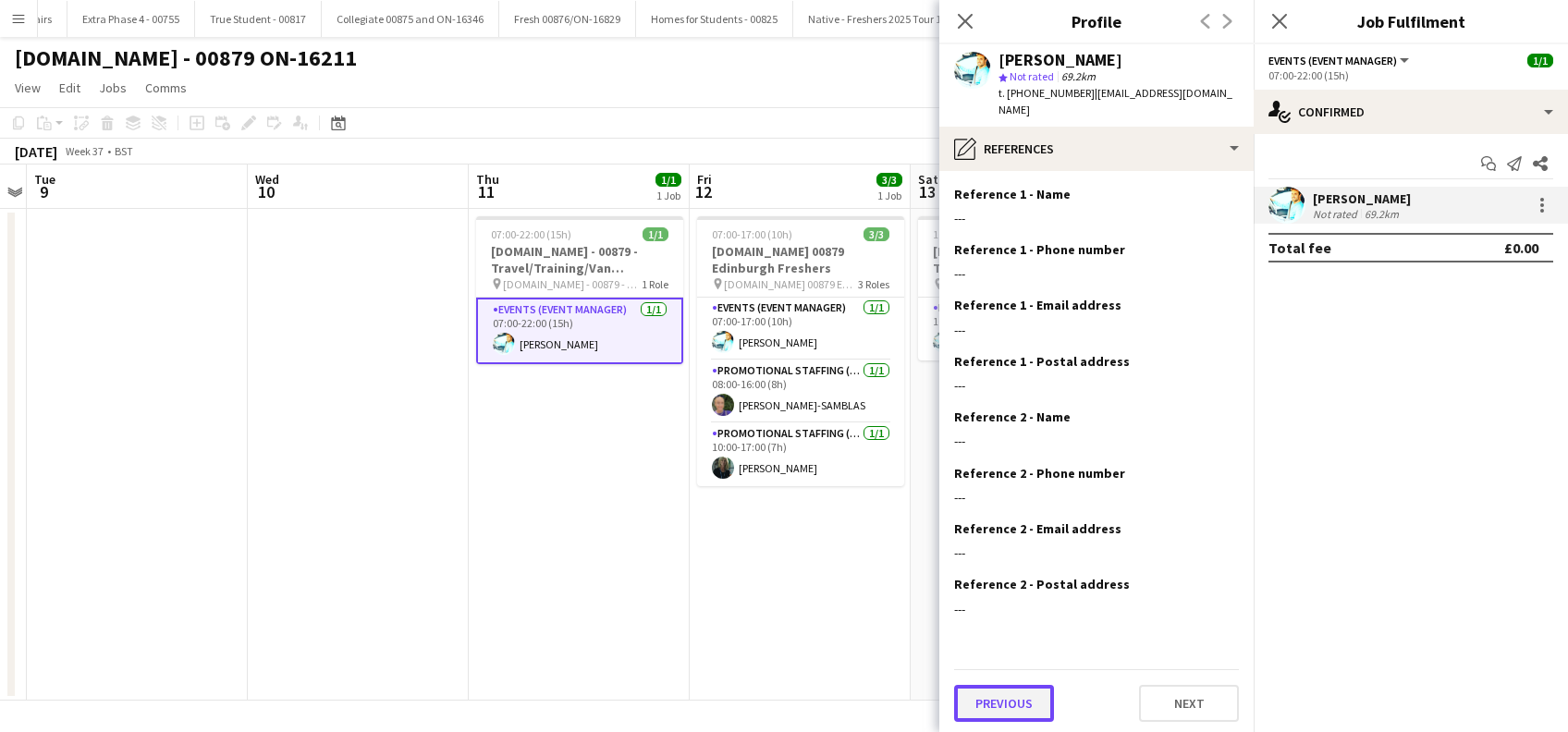
click at [1041, 685] on button "Previous" at bounding box center [1003, 703] width 100 height 37
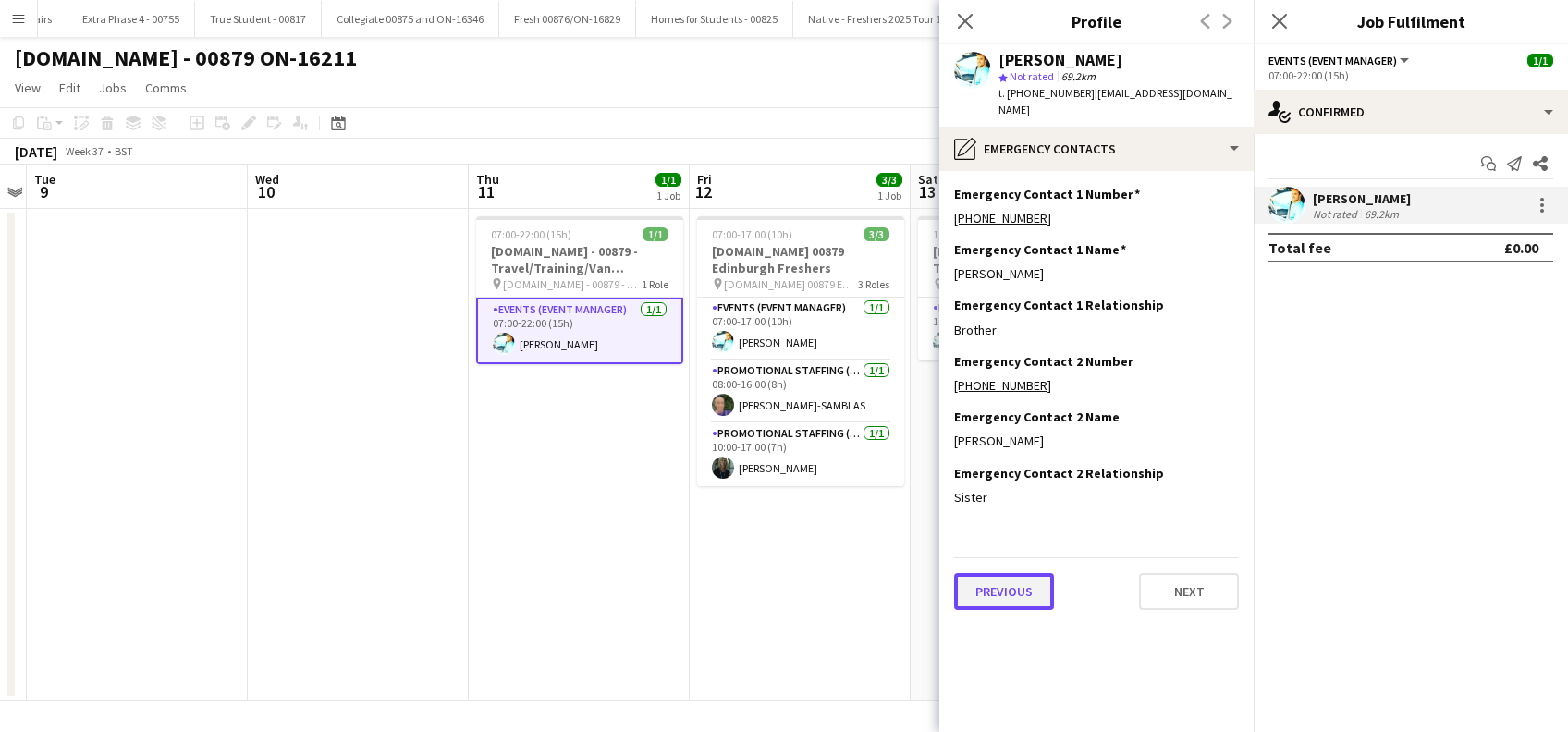
click at [998, 584] on button "Previous" at bounding box center [1003, 592] width 100 height 37
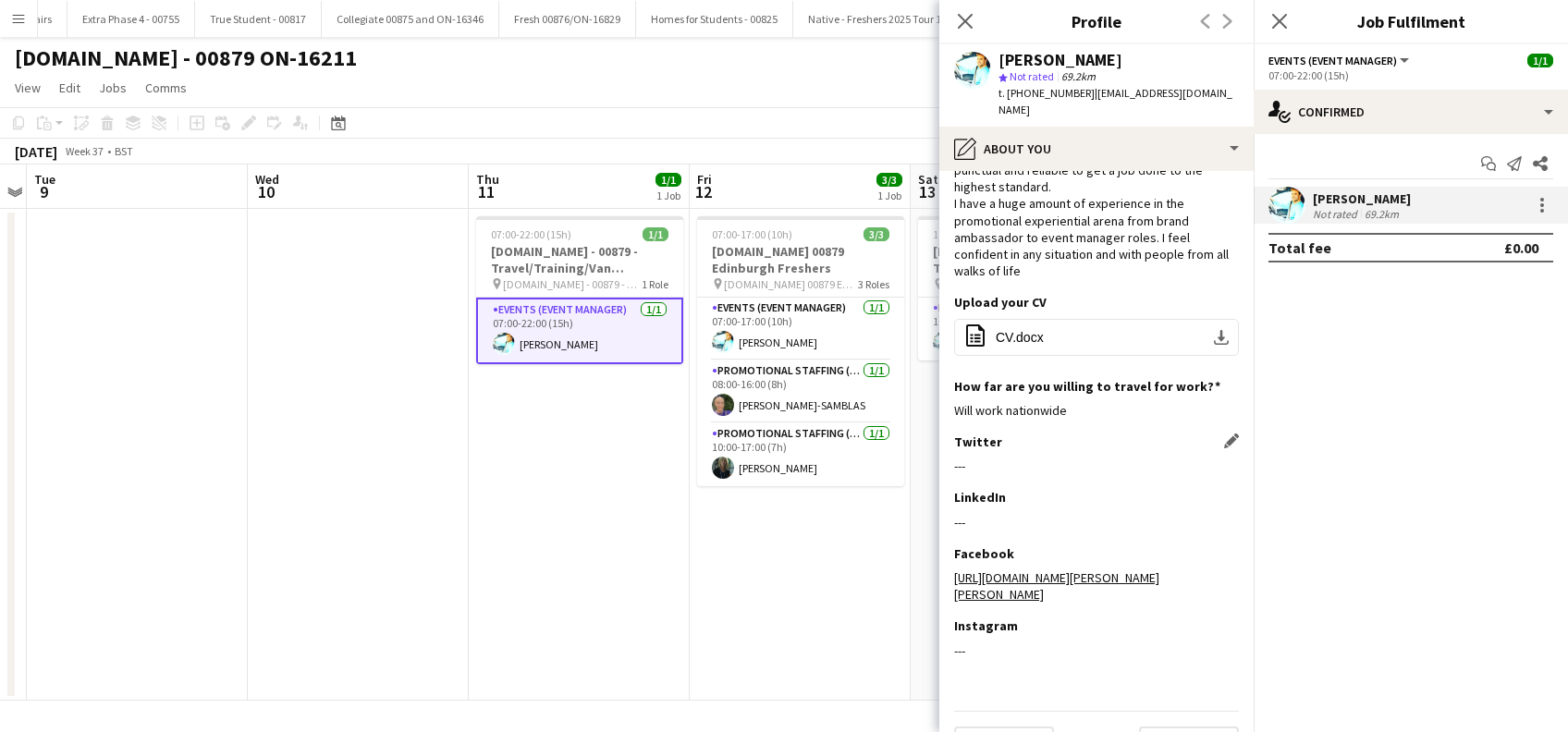
scroll to position [93, 0]
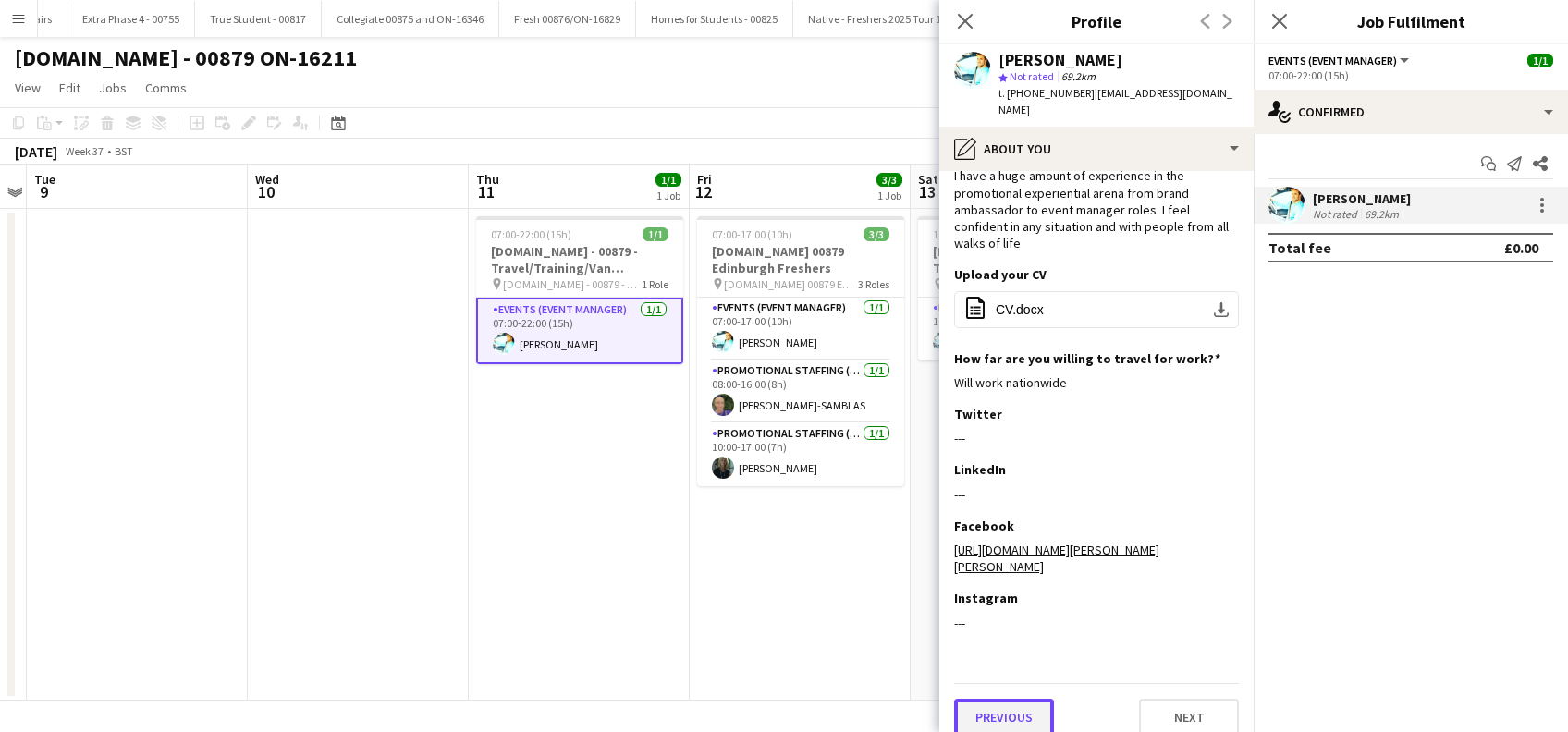
click at [988, 699] on button "Previous" at bounding box center [1003, 717] width 100 height 37
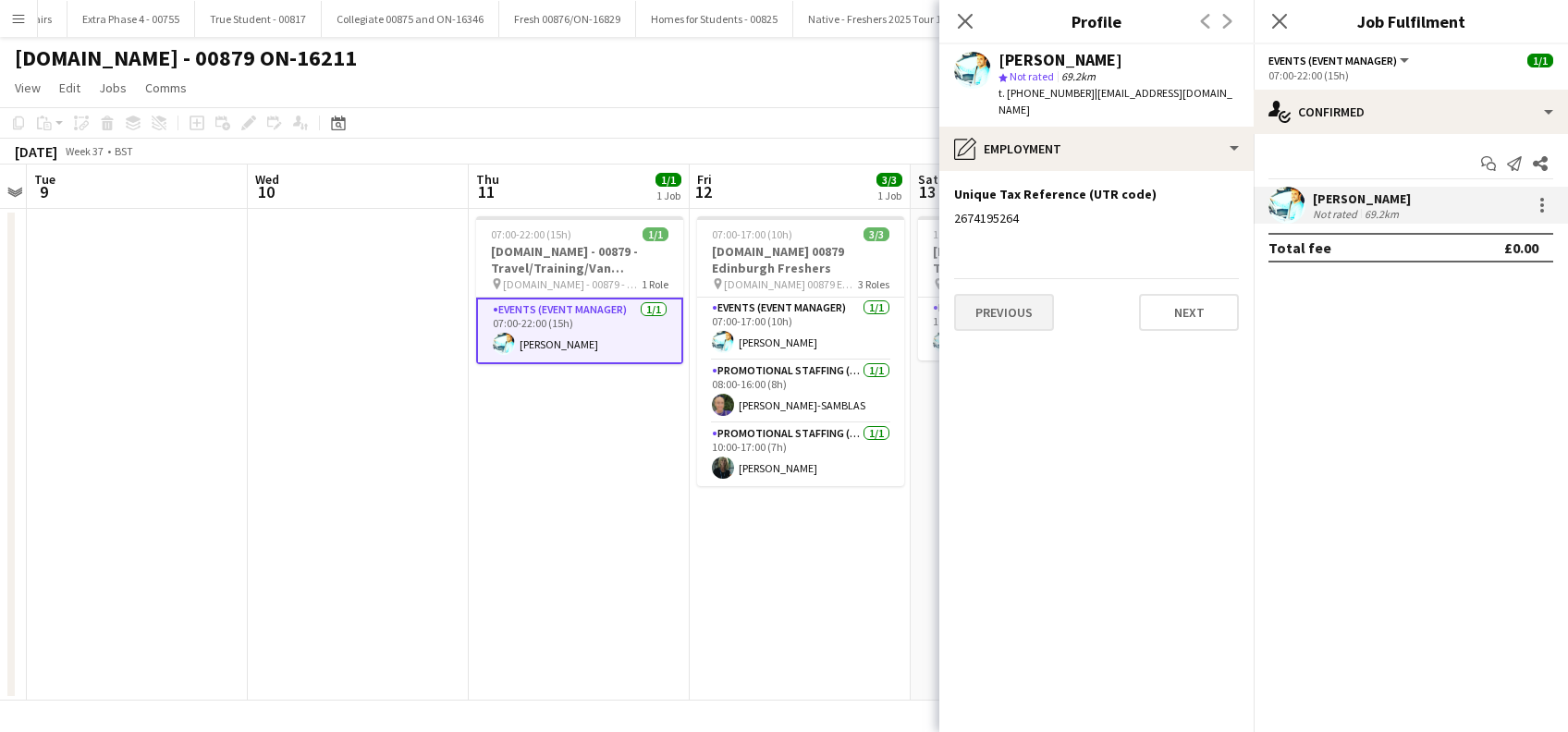
scroll to position [0, 0]
click at [984, 299] on button "Previous" at bounding box center [1003, 312] width 100 height 37
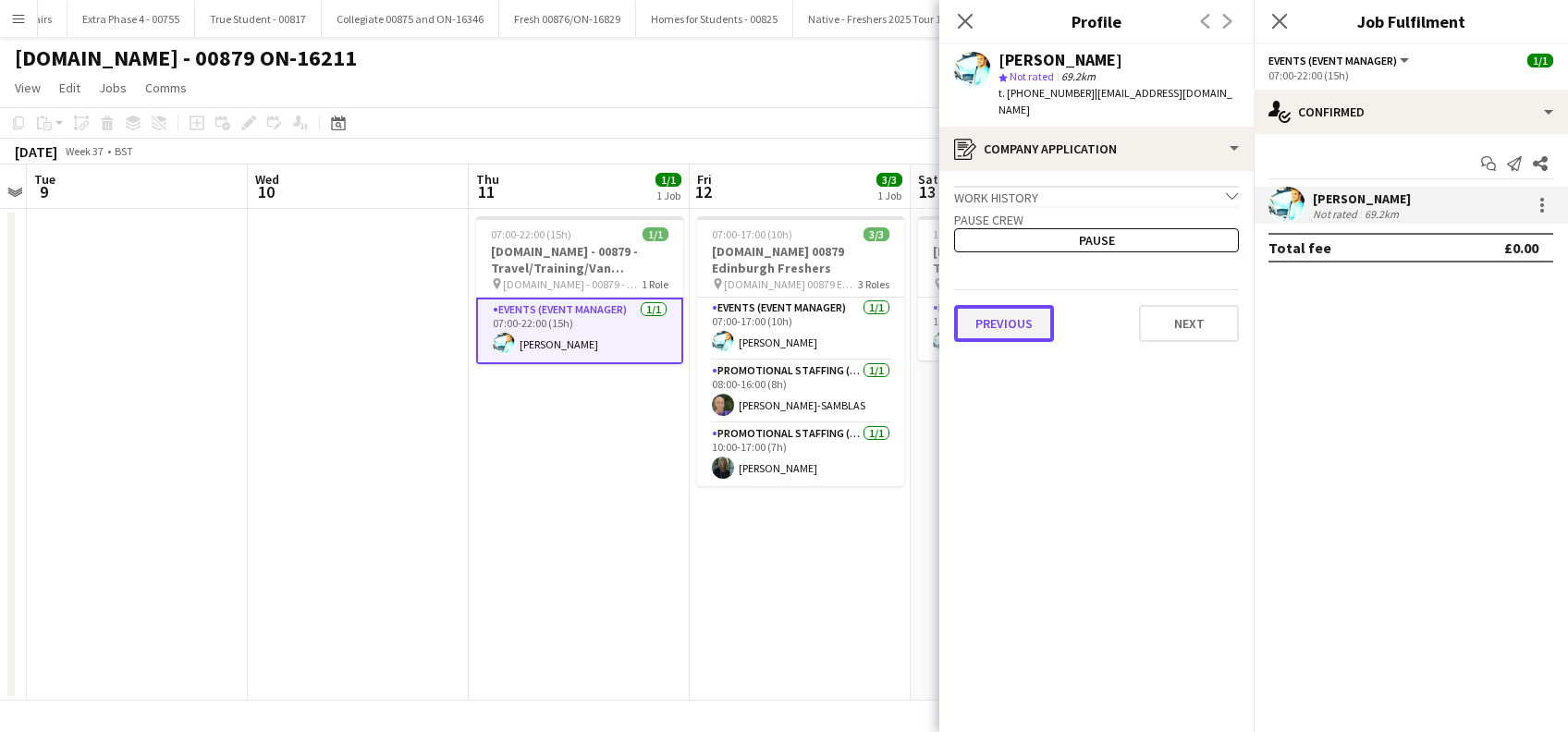
click at [984, 305] on button "Previous" at bounding box center [1003, 324] width 100 height 37
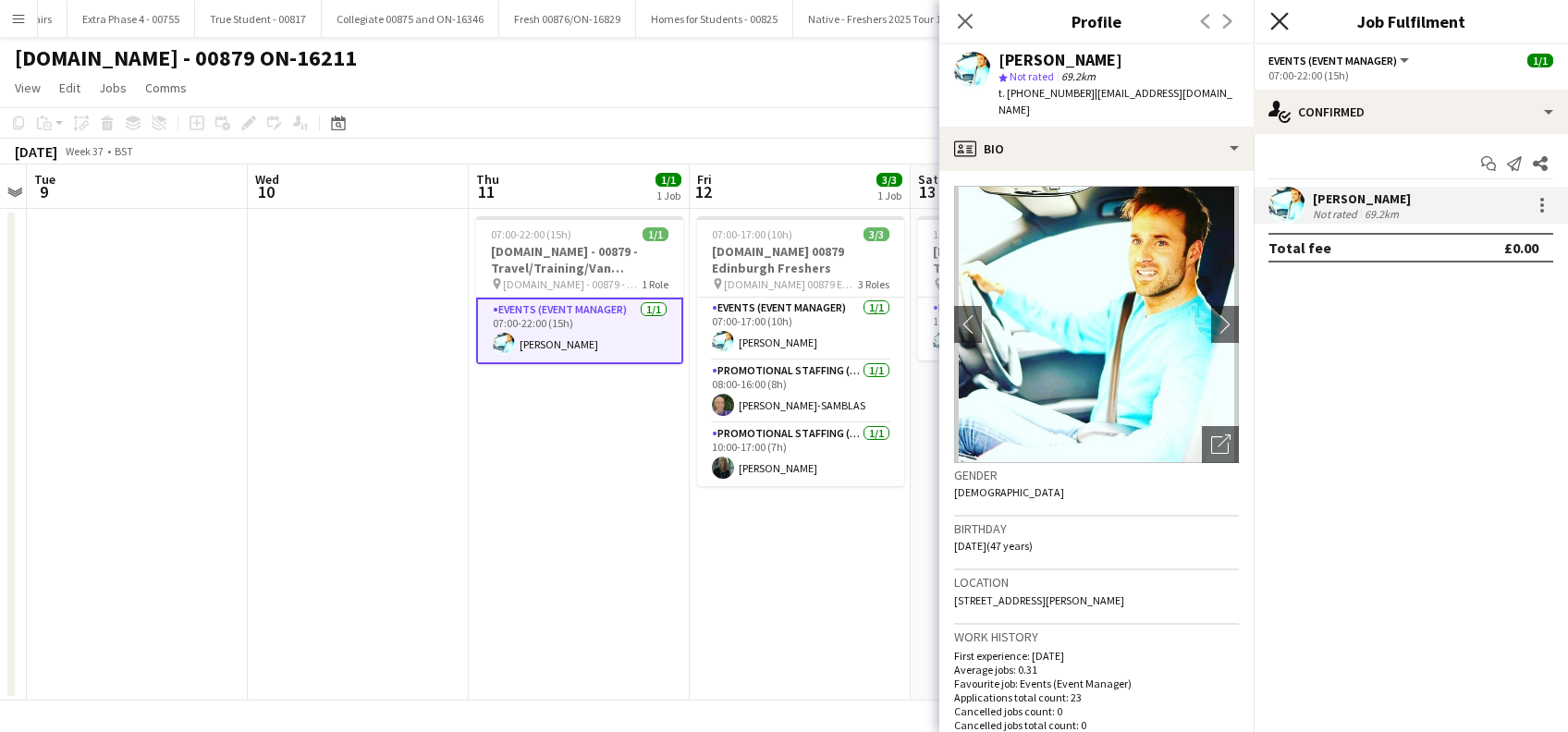
click at [1280, 21] on icon at bounding box center [1279, 21] width 18 height 18
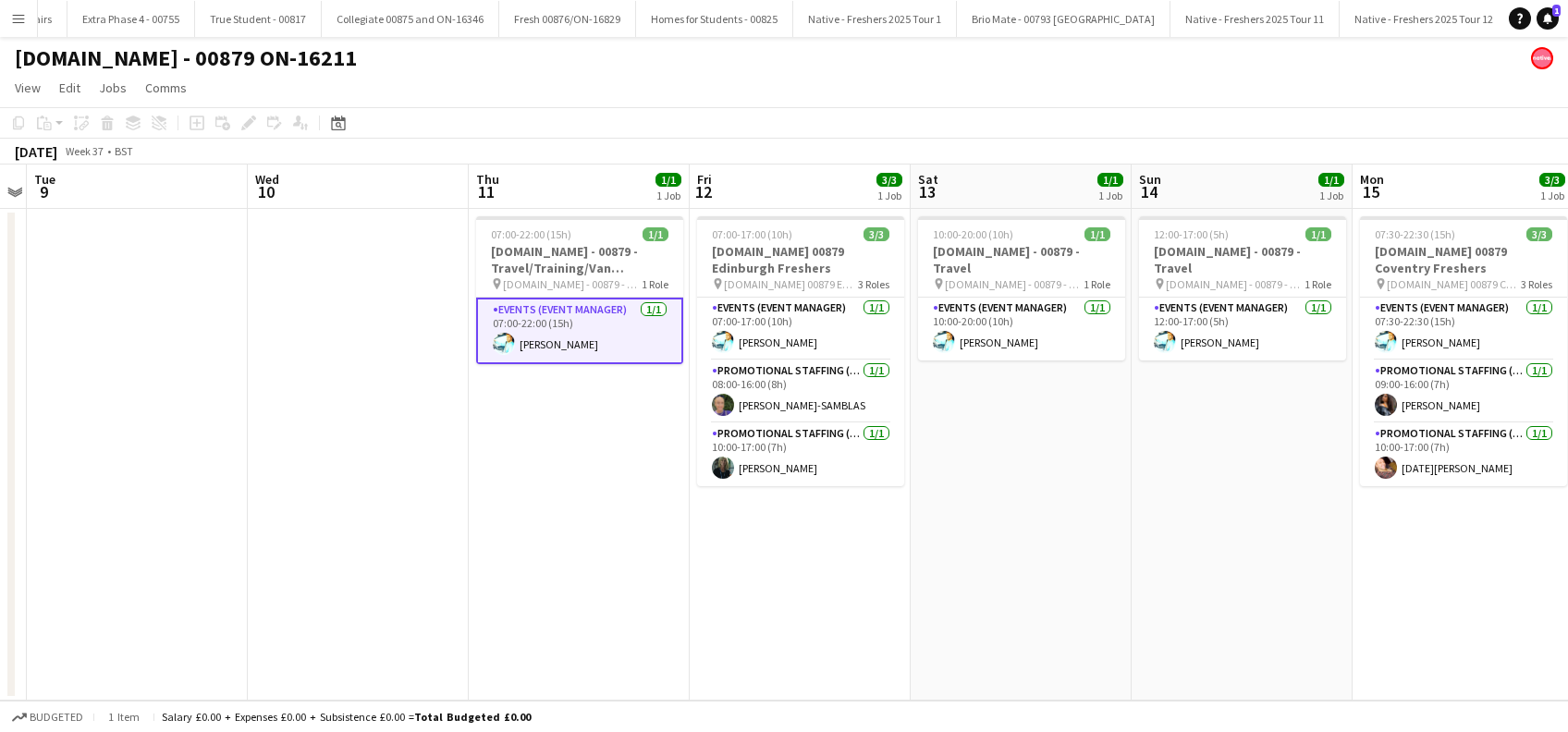
click at [975, 555] on app-date-cell "10:00-20:00 (10h) 1/1 Trip.com - 00879 - Travel pin Trip.com - 00879 - Travel 1…" at bounding box center [1021, 454] width 221 height 492
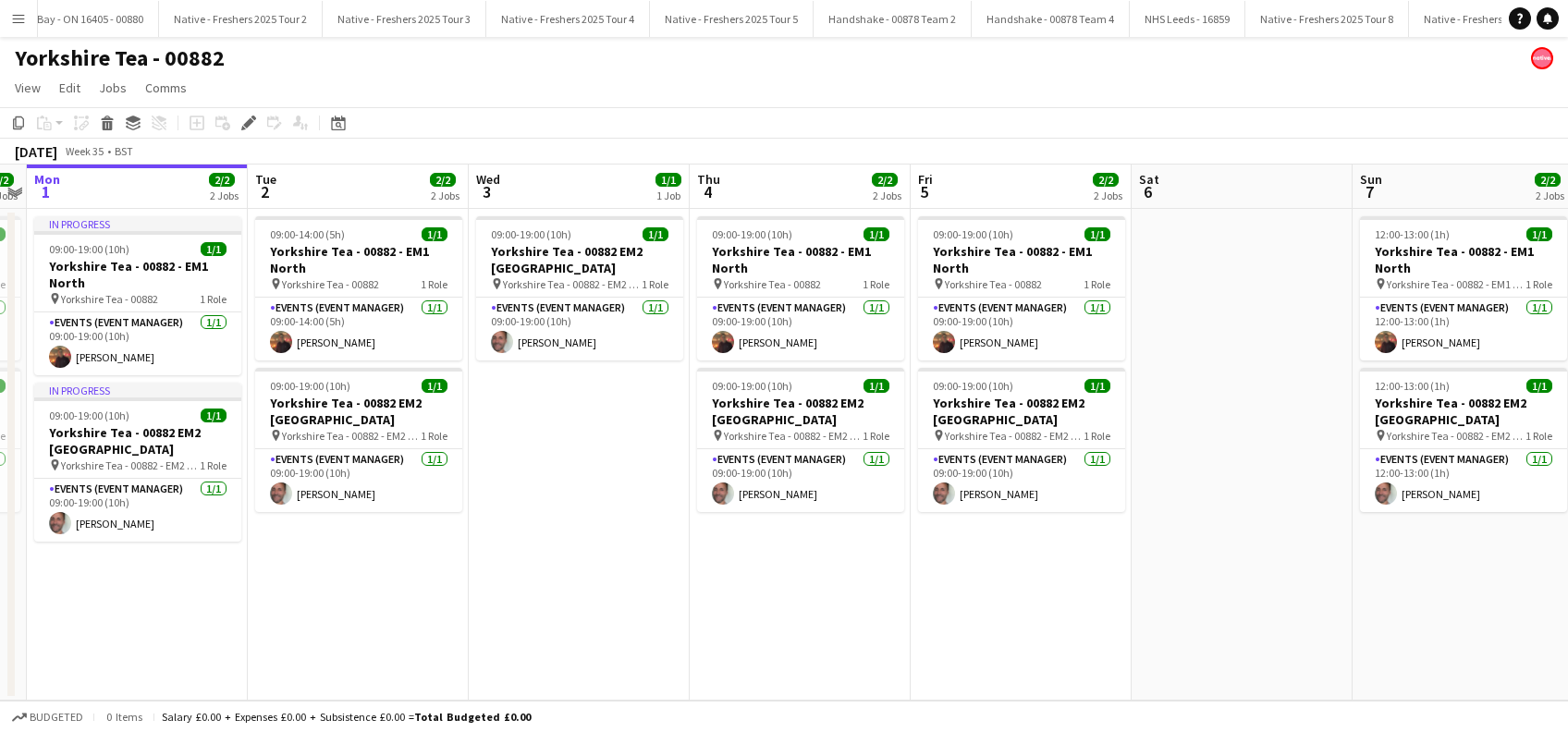
scroll to position [0, 5400]
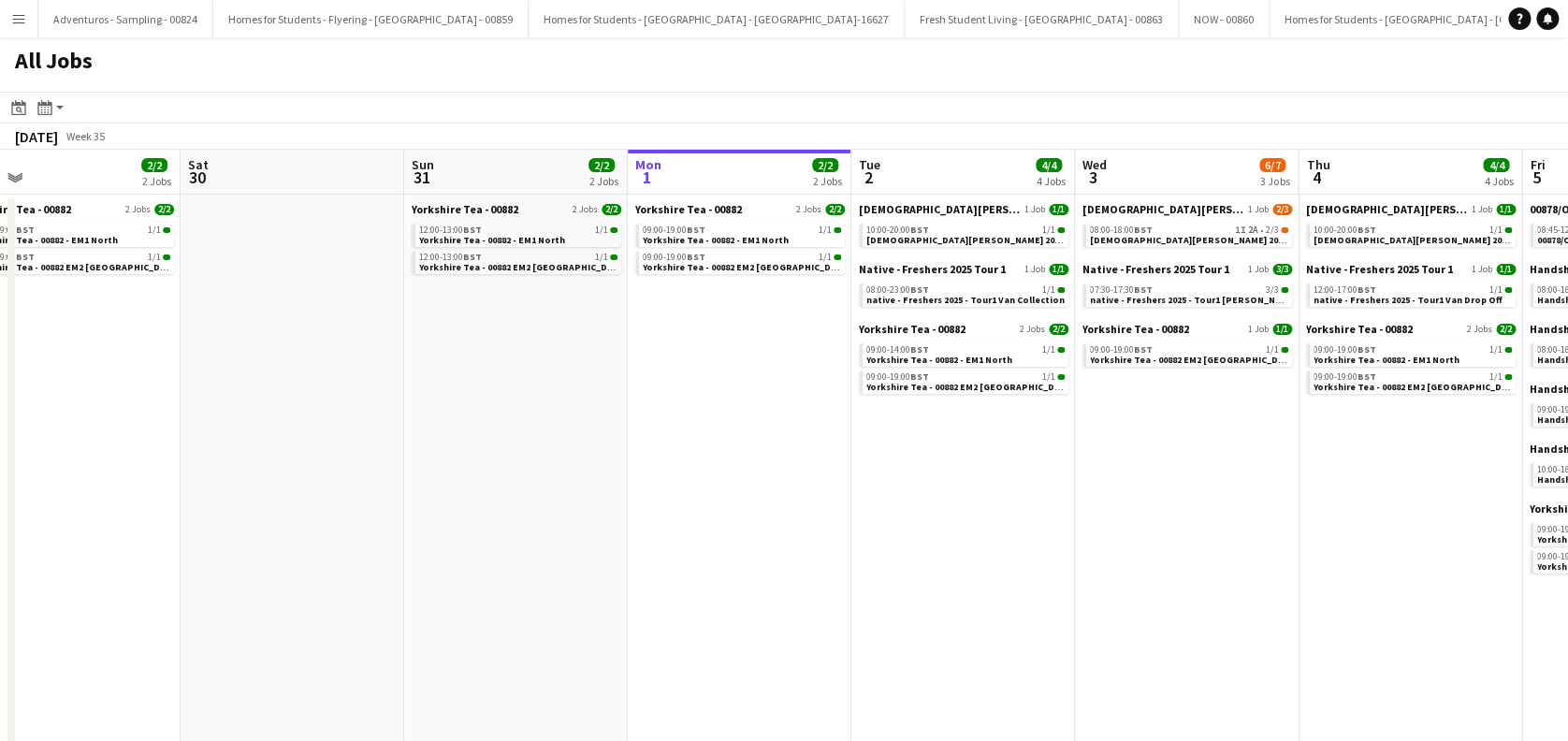
drag, startPoint x: 292, startPoint y: 611, endPoint x: 696, endPoint y: 580, distance: 405.2
click at [696, 580] on app-calendar-viewport "Wed 27 2/2 2 Jobs Thu 28 2/2 2 Jobs Fri 29 2/2 2 Jobs Sat 30 Sun 31 2/2 2 Jobs …" at bounding box center [784, 557] width 1568 height 816
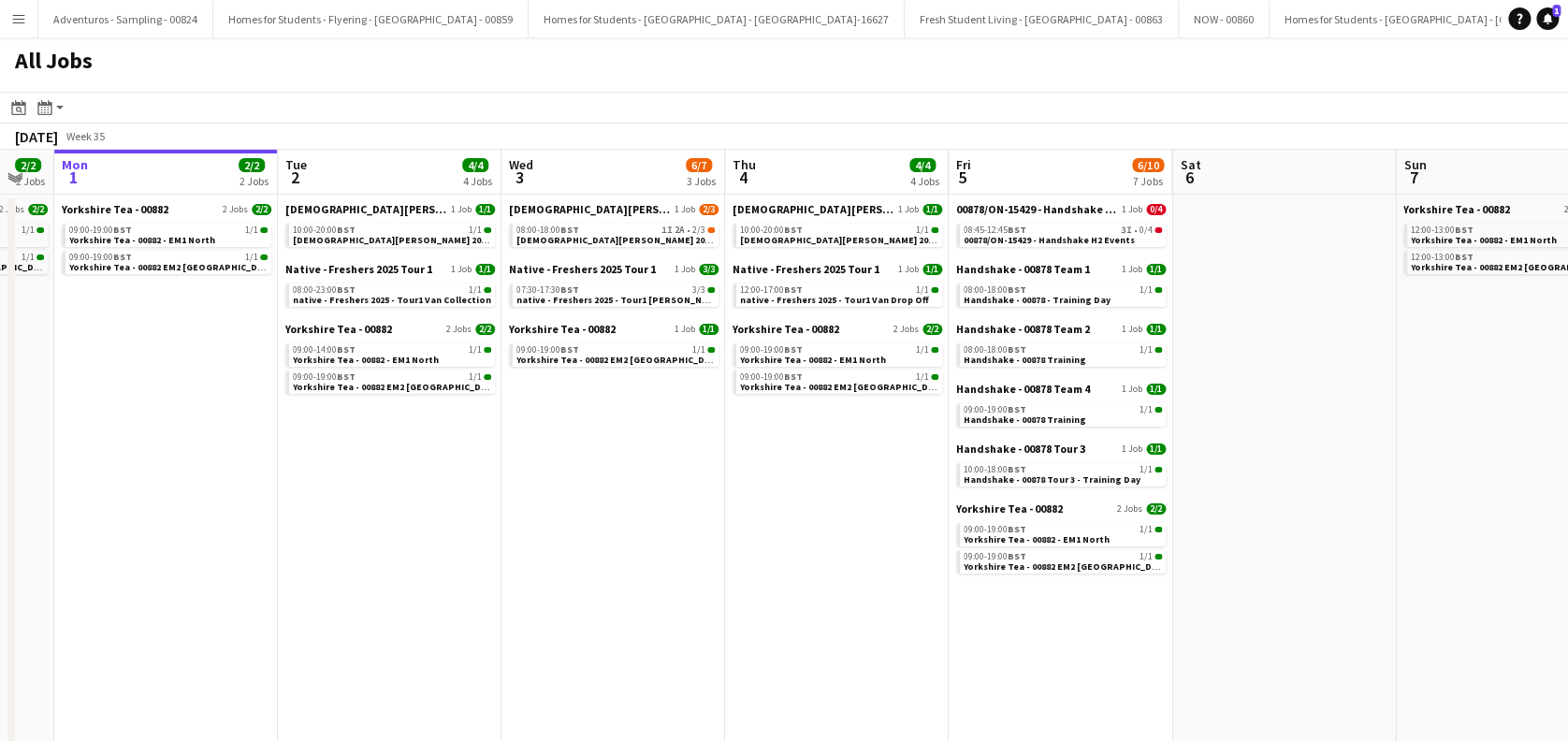
drag, startPoint x: 1079, startPoint y: 597, endPoint x: 504, endPoint y: 664, distance: 578.9
click at [504, 664] on app-calendar-viewport "Fri 29 2/2 2 Jobs Sat 30 Sun 31 2/2 2 Jobs Mon 1 2/2 2 Jobs Tue 2 4/4 4 Jobs We…" at bounding box center [784, 557] width 1568 height 816
click at [629, 239] on span "[DEMOGRAPHIC_DATA][PERSON_NAME] 2025 Tour 2 - 00848 - [GEOGRAPHIC_DATA]" at bounding box center [695, 240] width 360 height 12
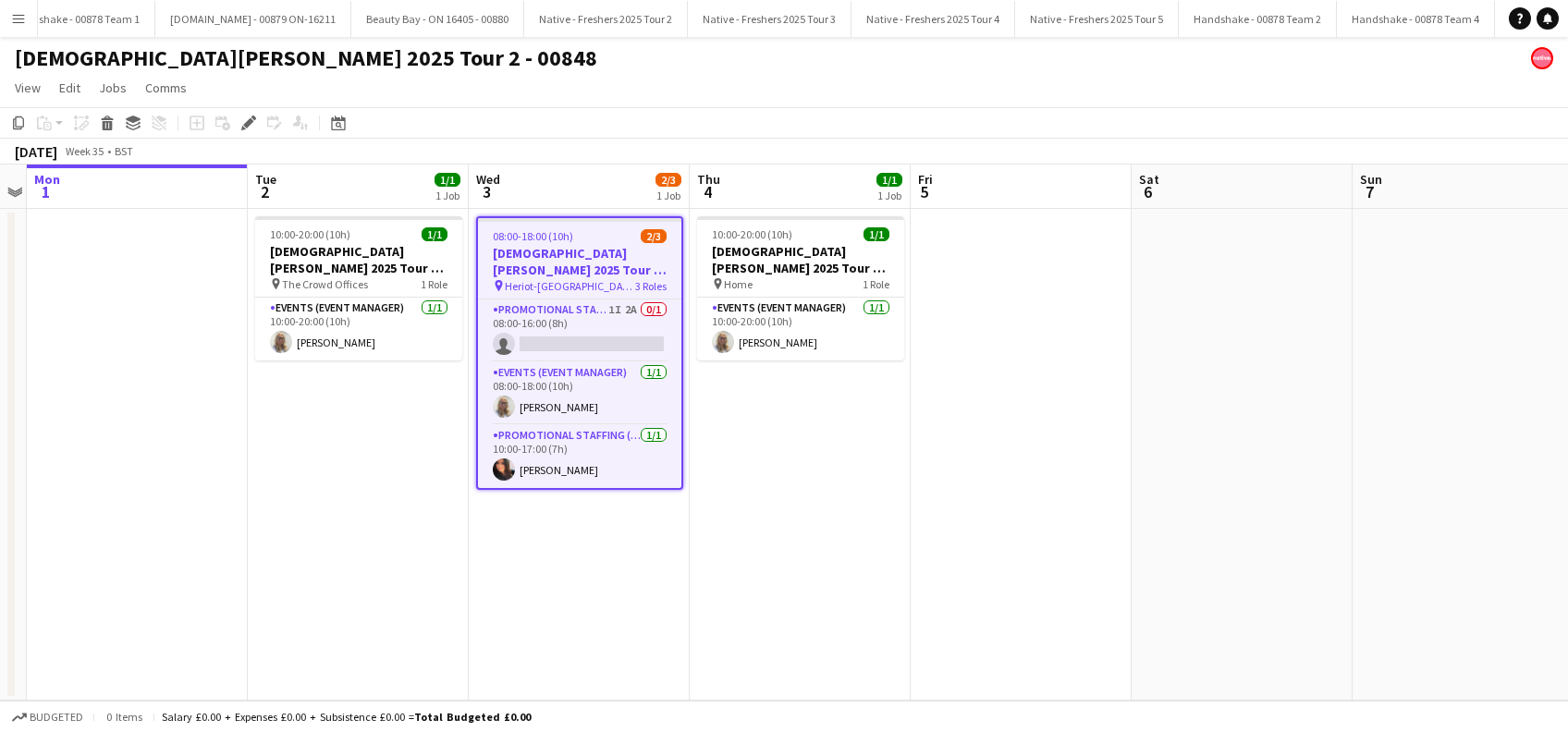
scroll to position [0, 4952]
click at [583, 337] on app-card-role "Promotional Staffing (Brand Ambassadors) 1I 2A 0/1 08:00-16:00 (8h) single-neut…" at bounding box center [579, 331] width 203 height 63
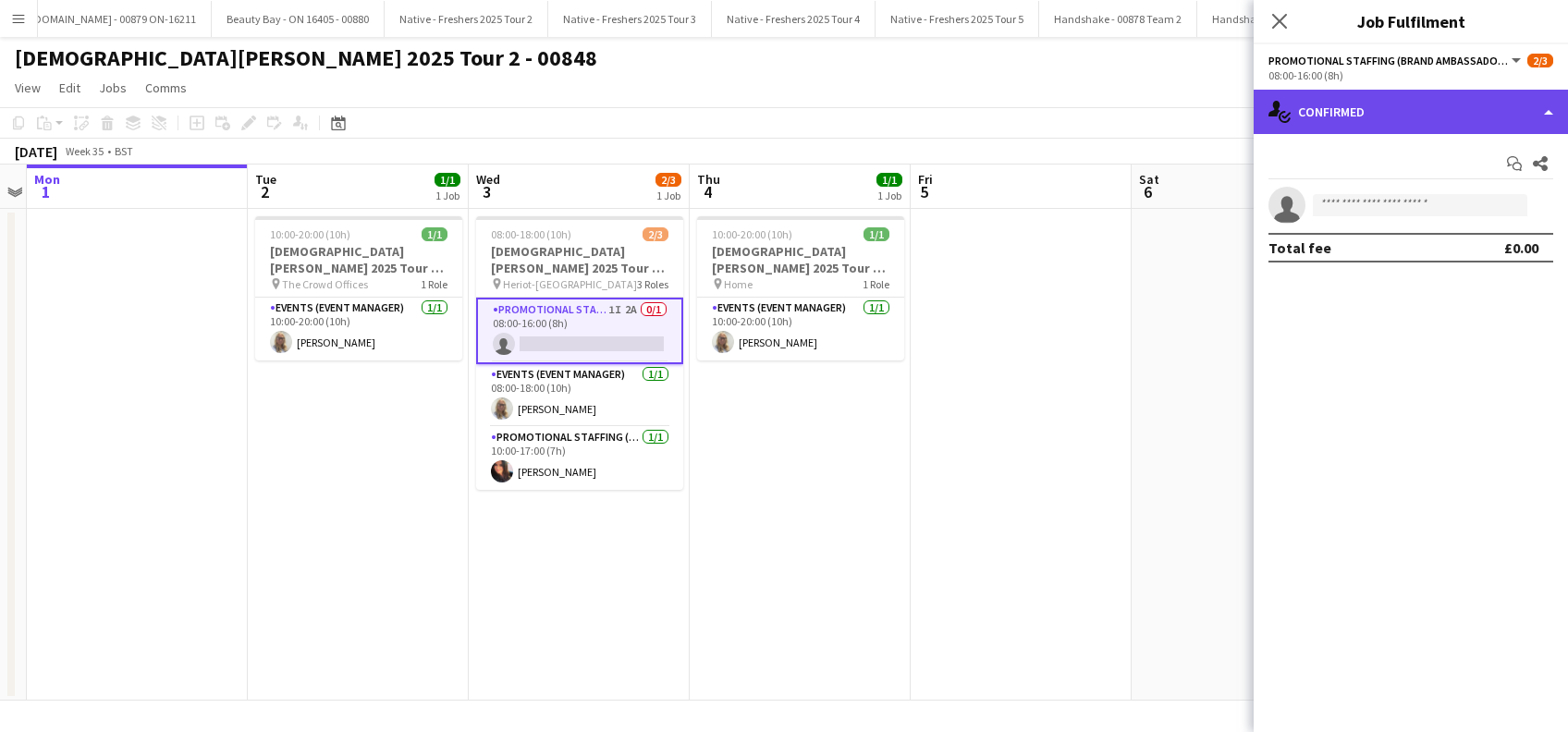
click at [1376, 118] on div "single-neutral-actions-check-2 Confirmed" at bounding box center [1410, 111] width 314 height 44
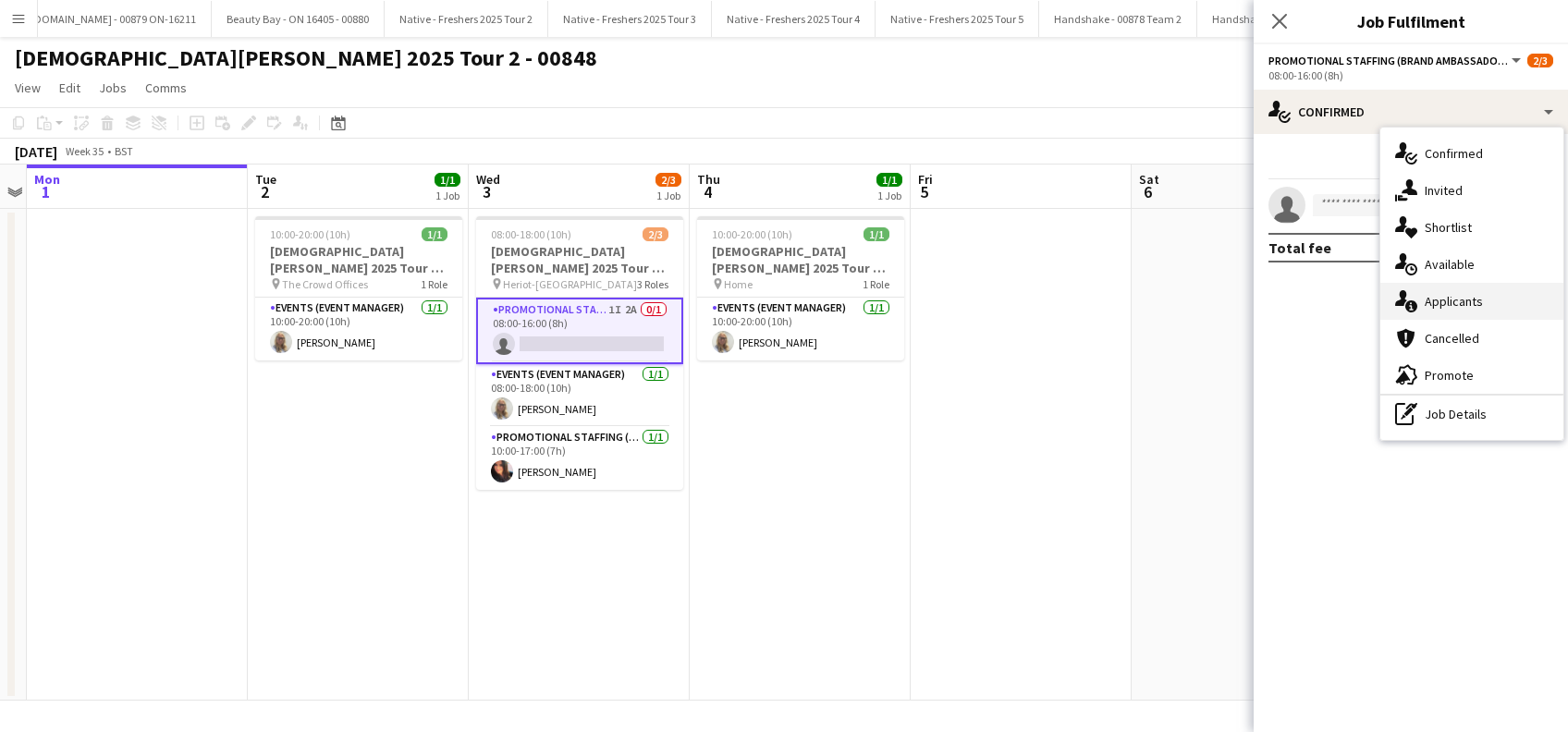
click at [1448, 299] on div "single-neutral-actions-information Applicants" at bounding box center [1472, 301] width 183 height 37
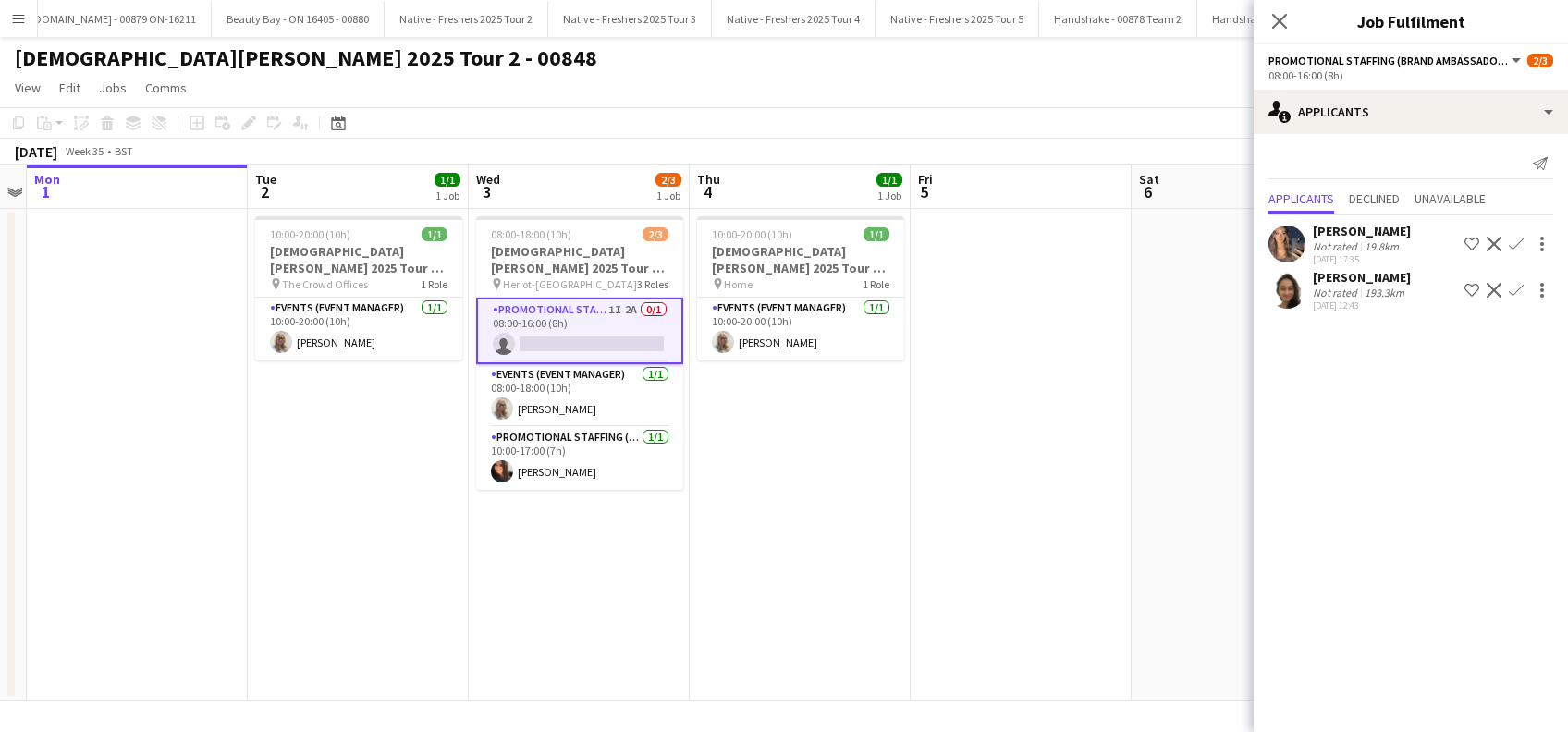
click at [1518, 244] on app-icon "Confirm" at bounding box center [1516, 243] width 15 height 15
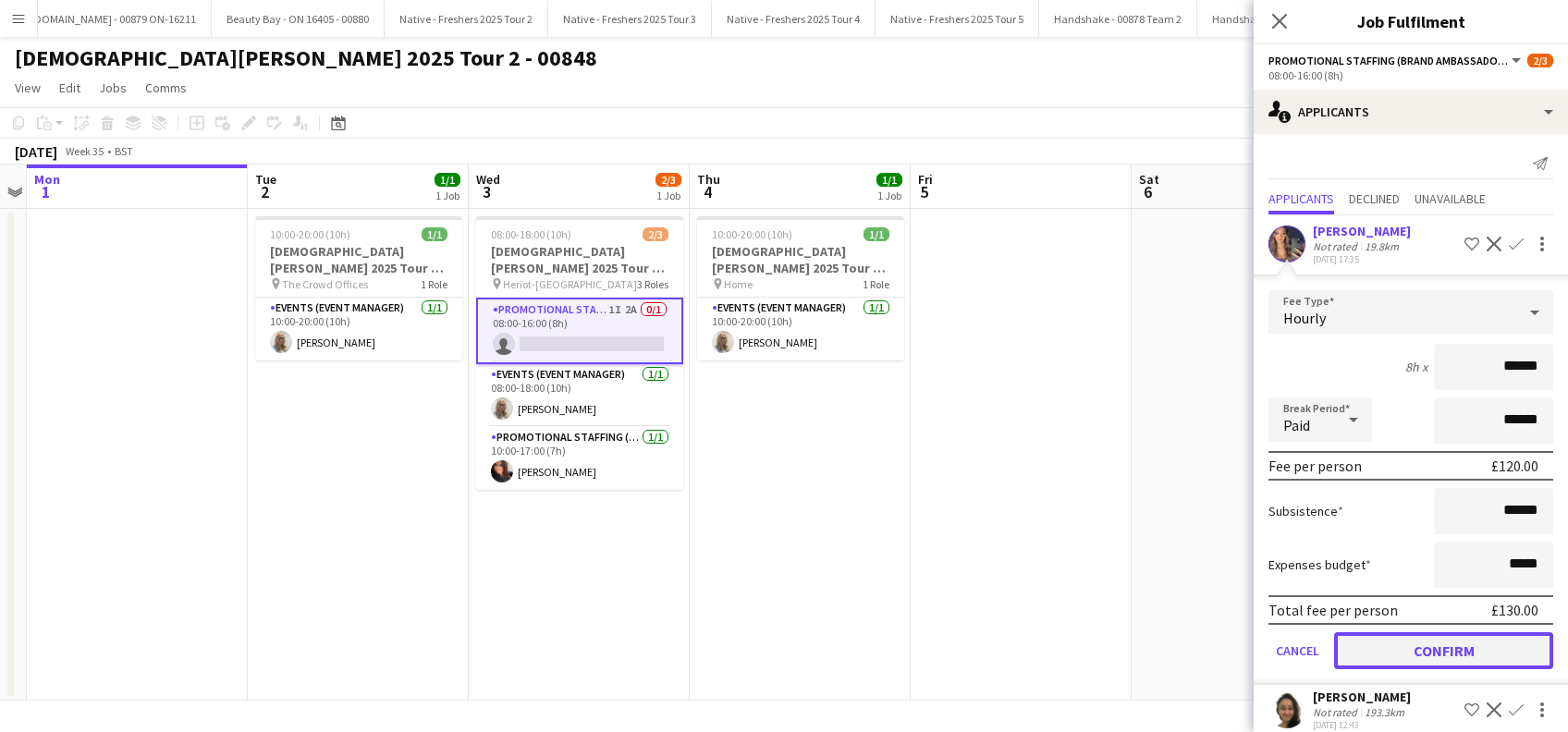
click at [1409, 646] on button "Confirm" at bounding box center [1444, 651] width 219 height 37
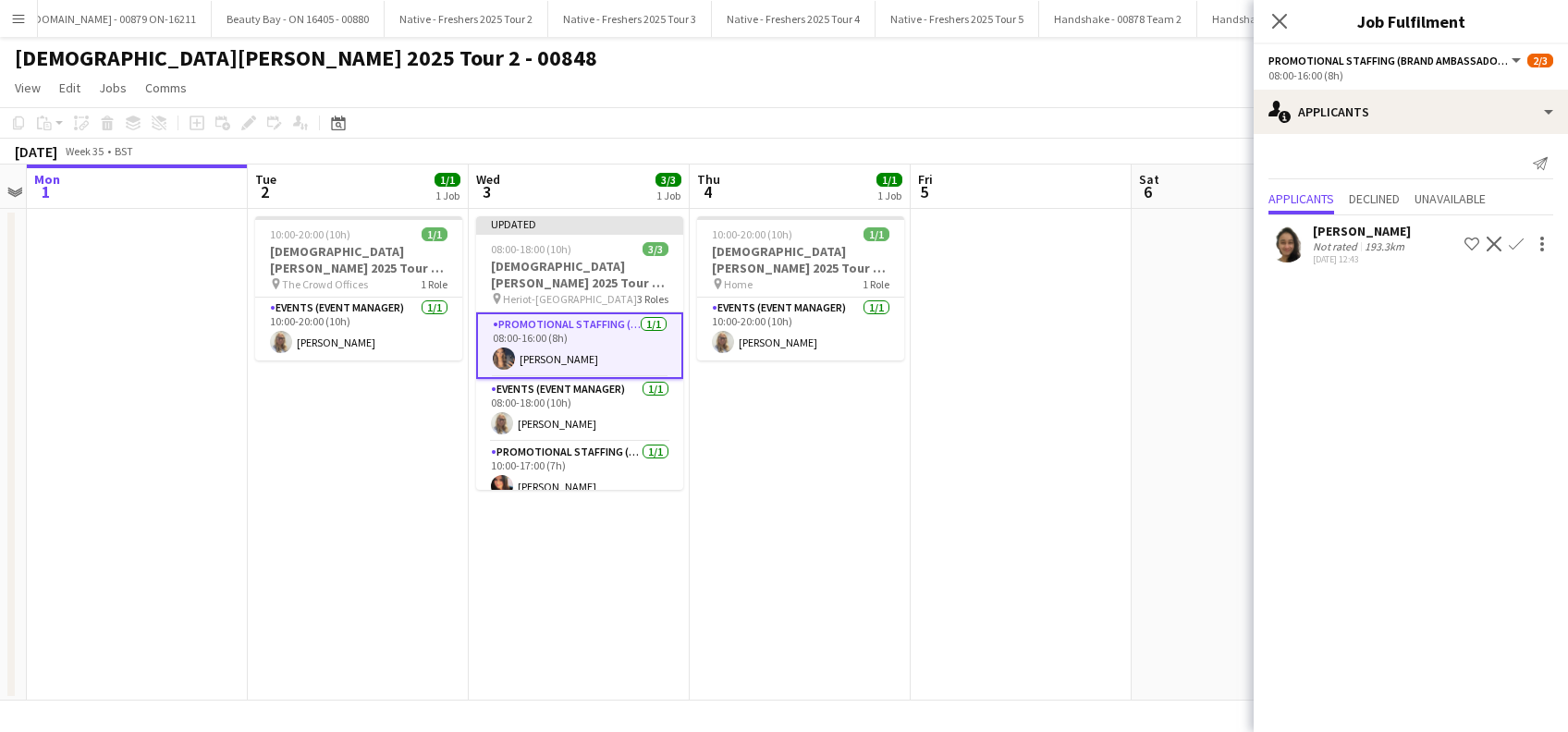
drag, startPoint x: 989, startPoint y: 638, endPoint x: 1022, endPoint y: 595, distance: 54.2
click at [989, 636] on app-date-cell at bounding box center [1021, 454] width 221 height 492
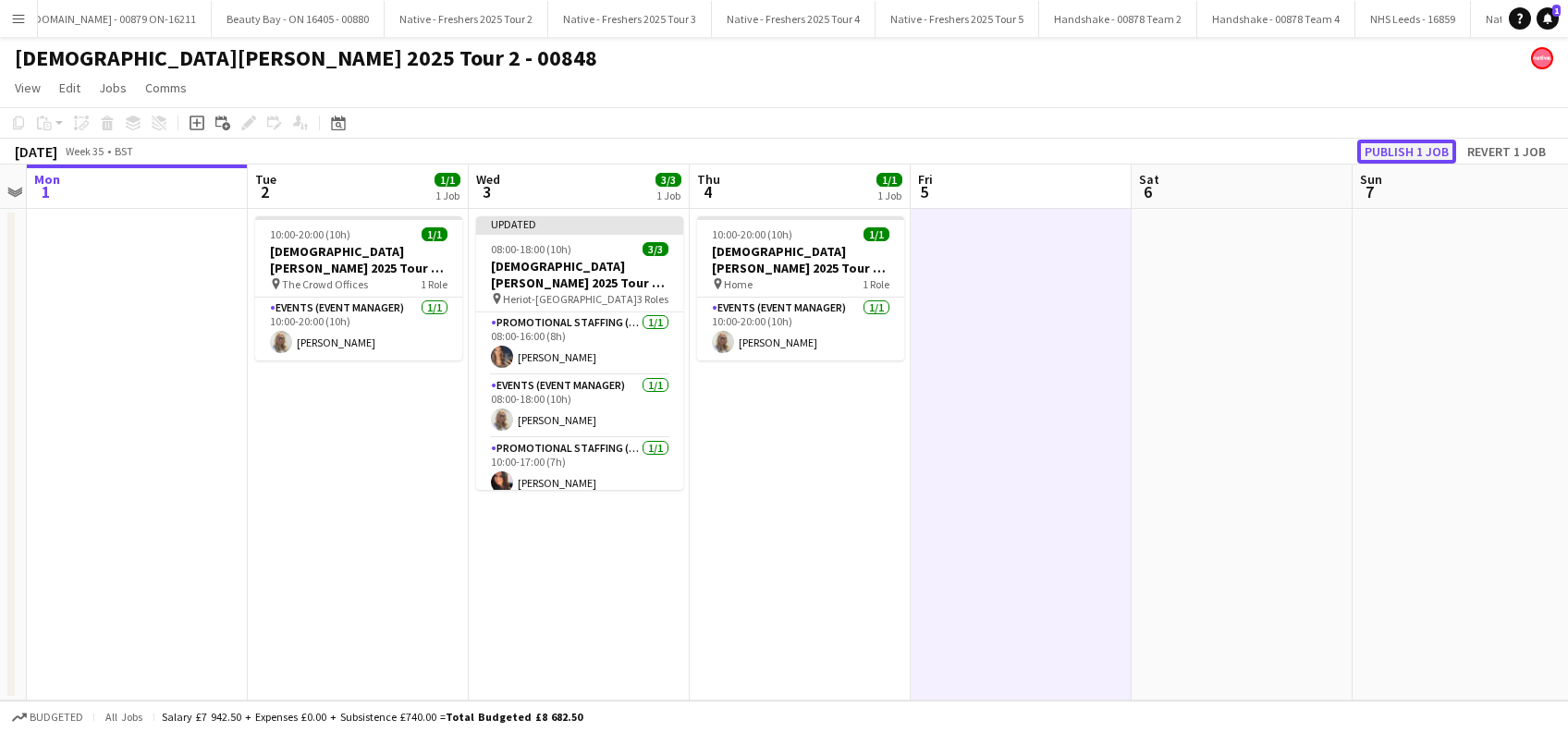
click at [1402, 153] on button "Publish 1 job" at bounding box center [1406, 152] width 99 height 24
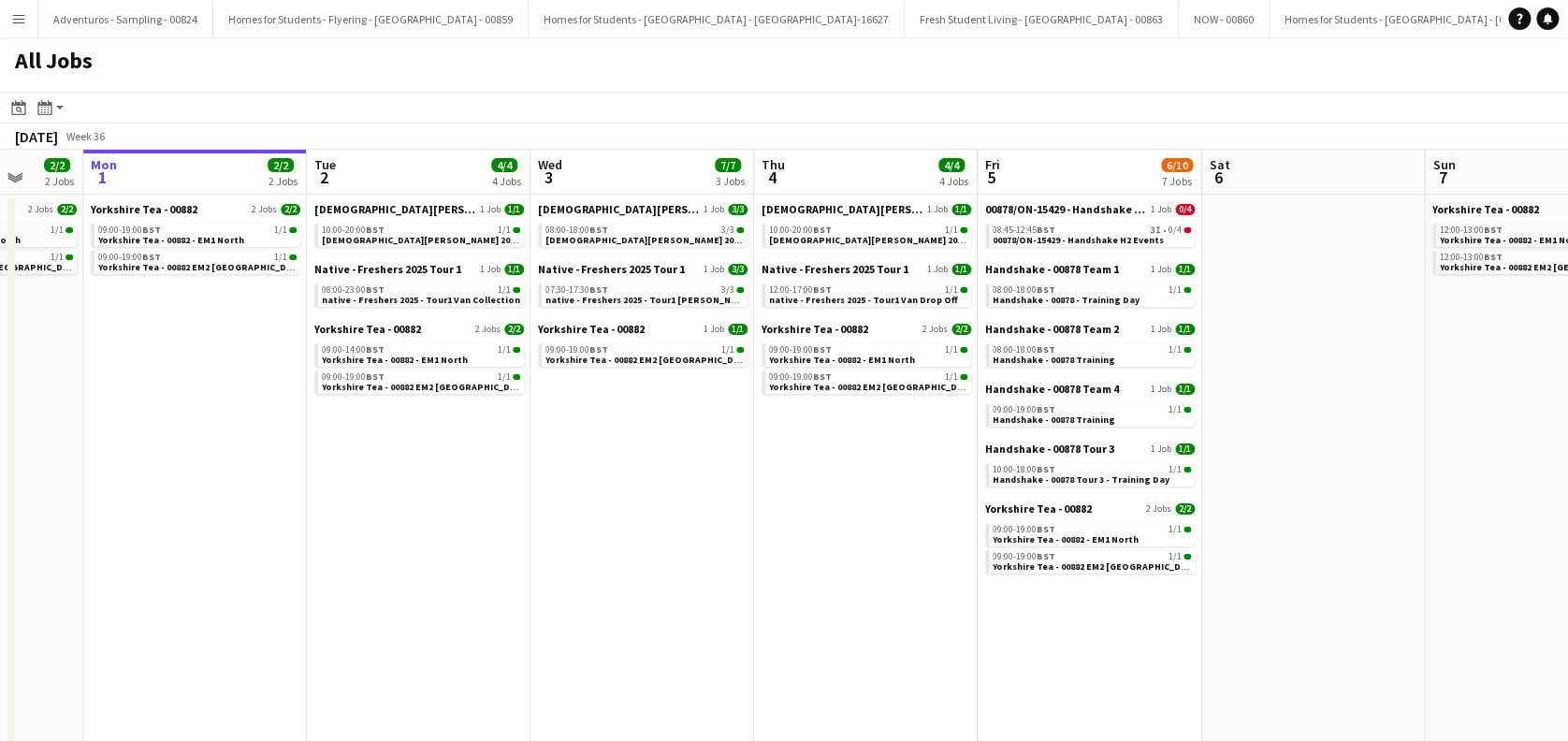
scroll to position [0, 739]
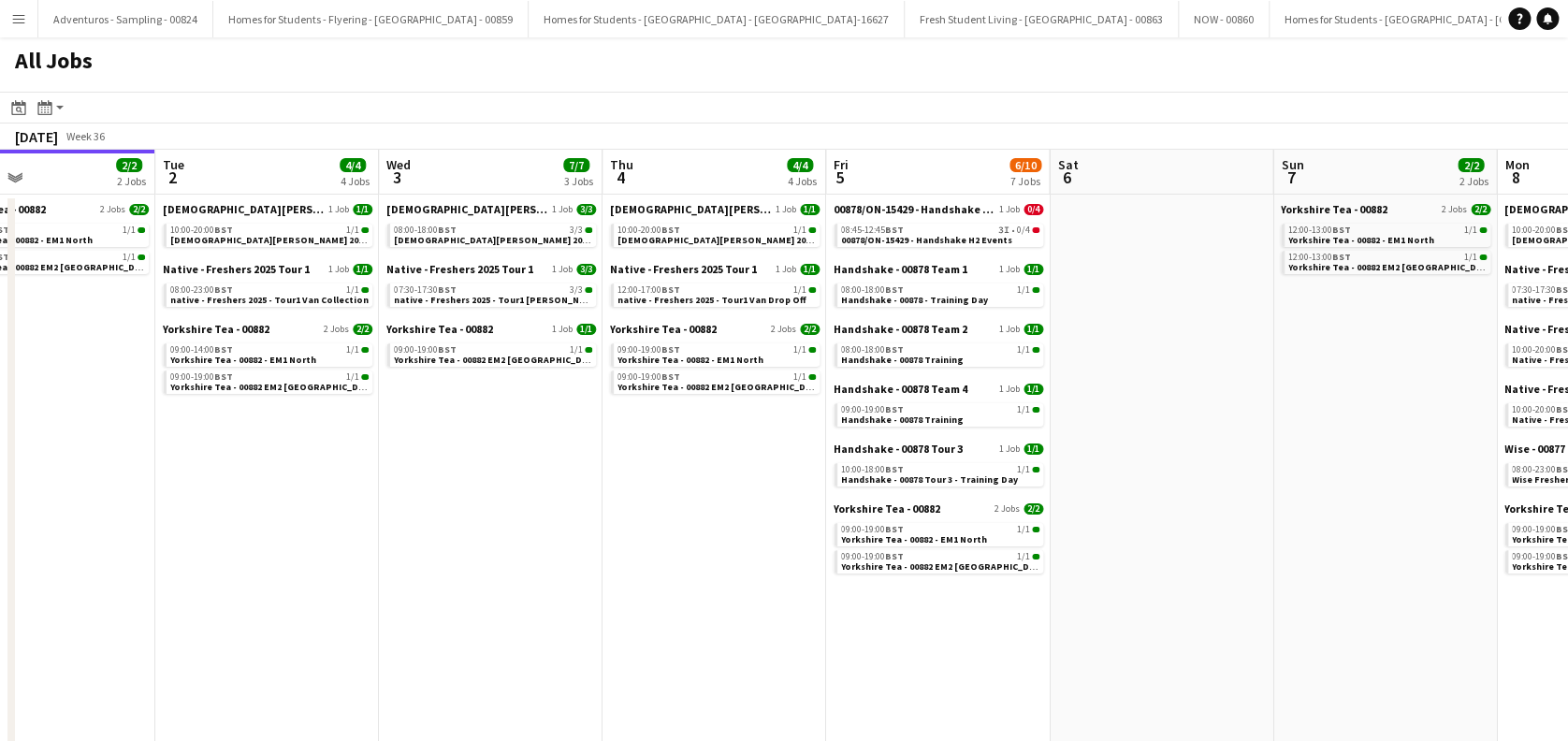
drag, startPoint x: 909, startPoint y: 524, endPoint x: 617, endPoint y: 587, distance: 298.7
click at [617, 587] on app-calendar-viewport "Fri 29 2/2 2 Jobs Sat 30 Sun 31 2/2 2 Jobs Mon 1 2/2 2 Jobs Tue 2 4/4 4 Jobs We…" at bounding box center [784, 557] width 1568 height 816
click at [953, 241] on span "00878/ON-15429 - Handshake H2 Events" at bounding box center [926, 240] width 171 height 12
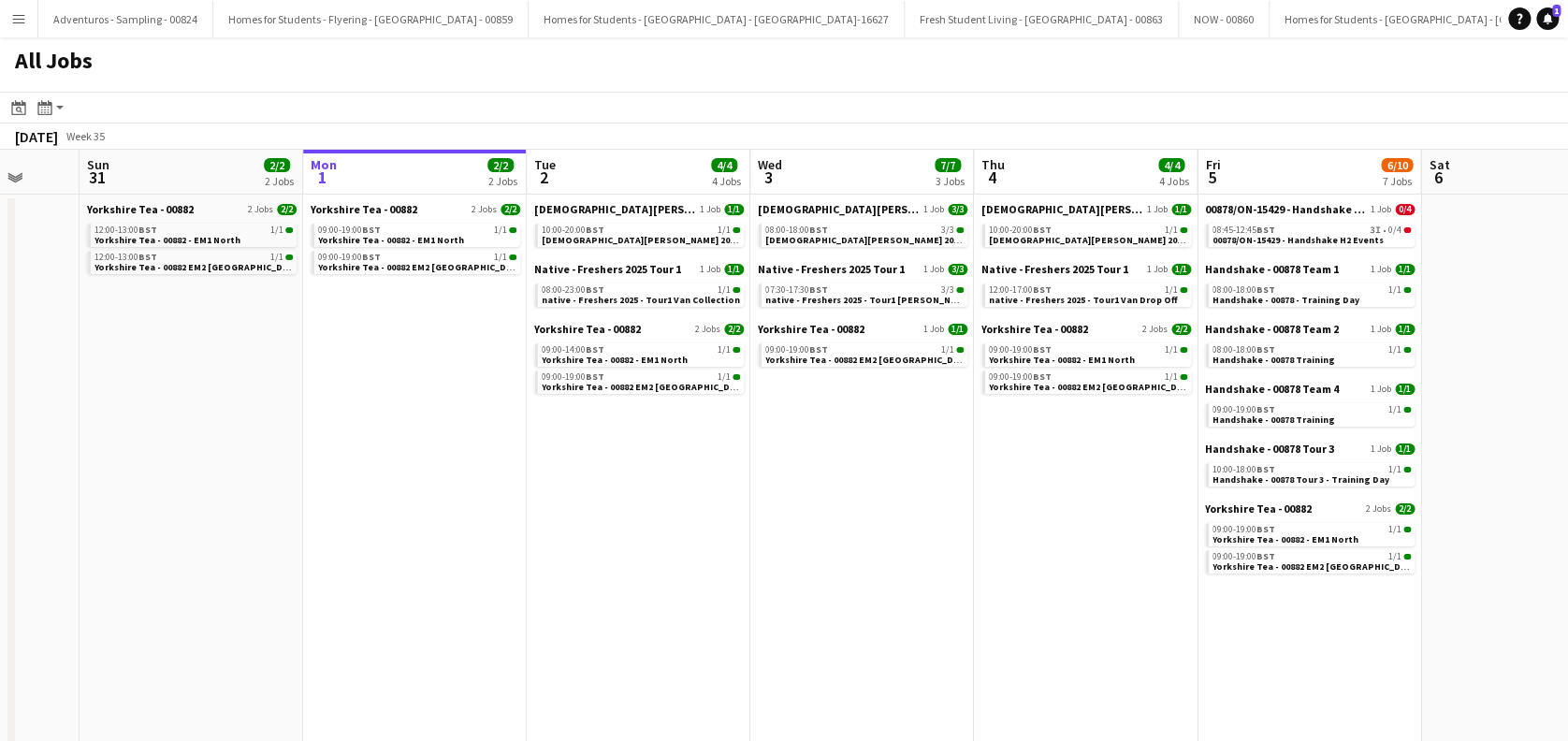
scroll to position [0, 761]
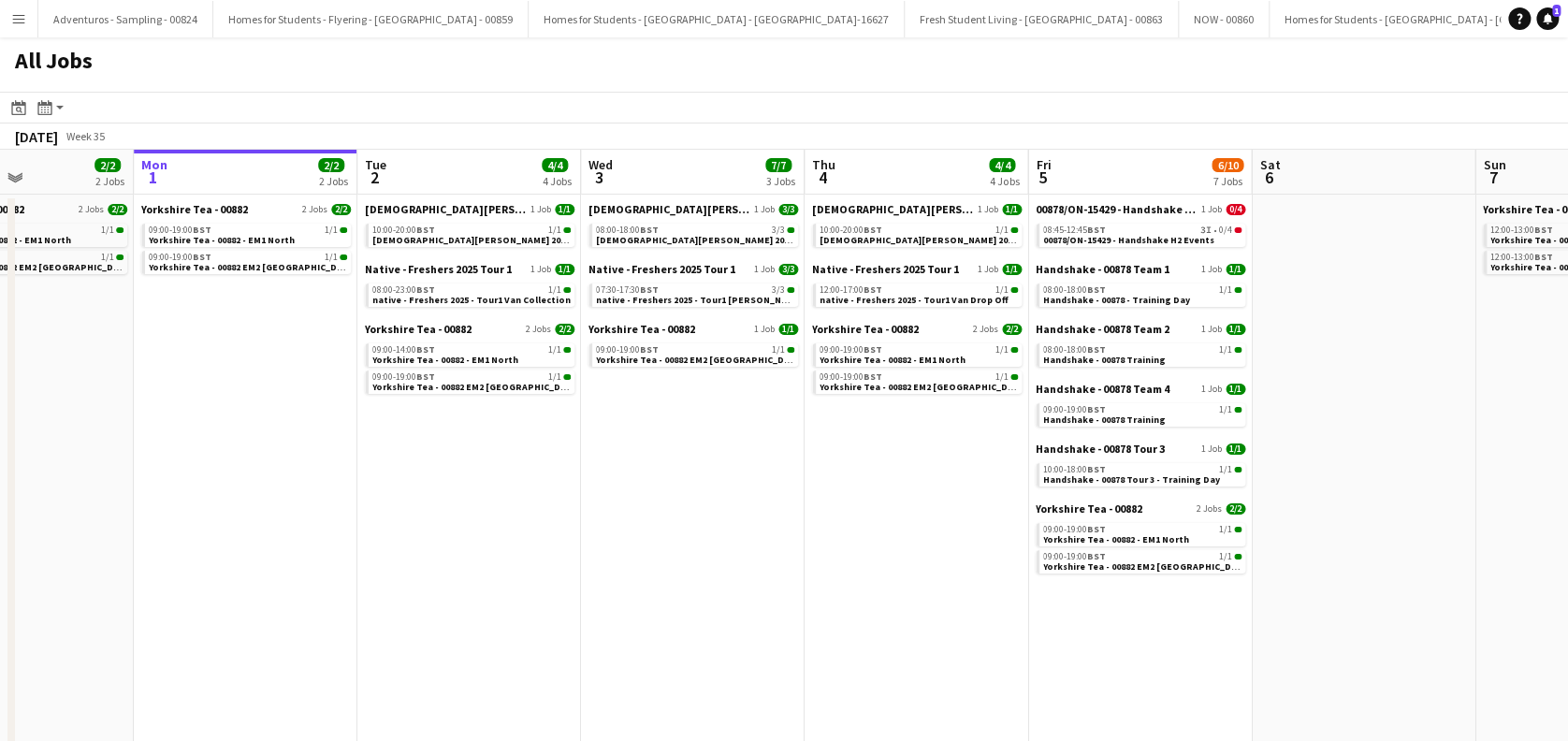
drag, startPoint x: 647, startPoint y: 576, endPoint x: 844, endPoint y: 568, distance: 197.2
click at [844, 568] on app-calendar-viewport "Thu 28 2/2 2 Jobs Fri 29 2/2 2 Jobs Sat 30 Sun 31 2/2 2 Jobs Mon 1 2/2 2 Jobs T…" at bounding box center [784, 557] width 1568 height 816
click at [1138, 236] on span "00878/ON-15429 - Handshake H2 Events" at bounding box center [1128, 240] width 171 height 12
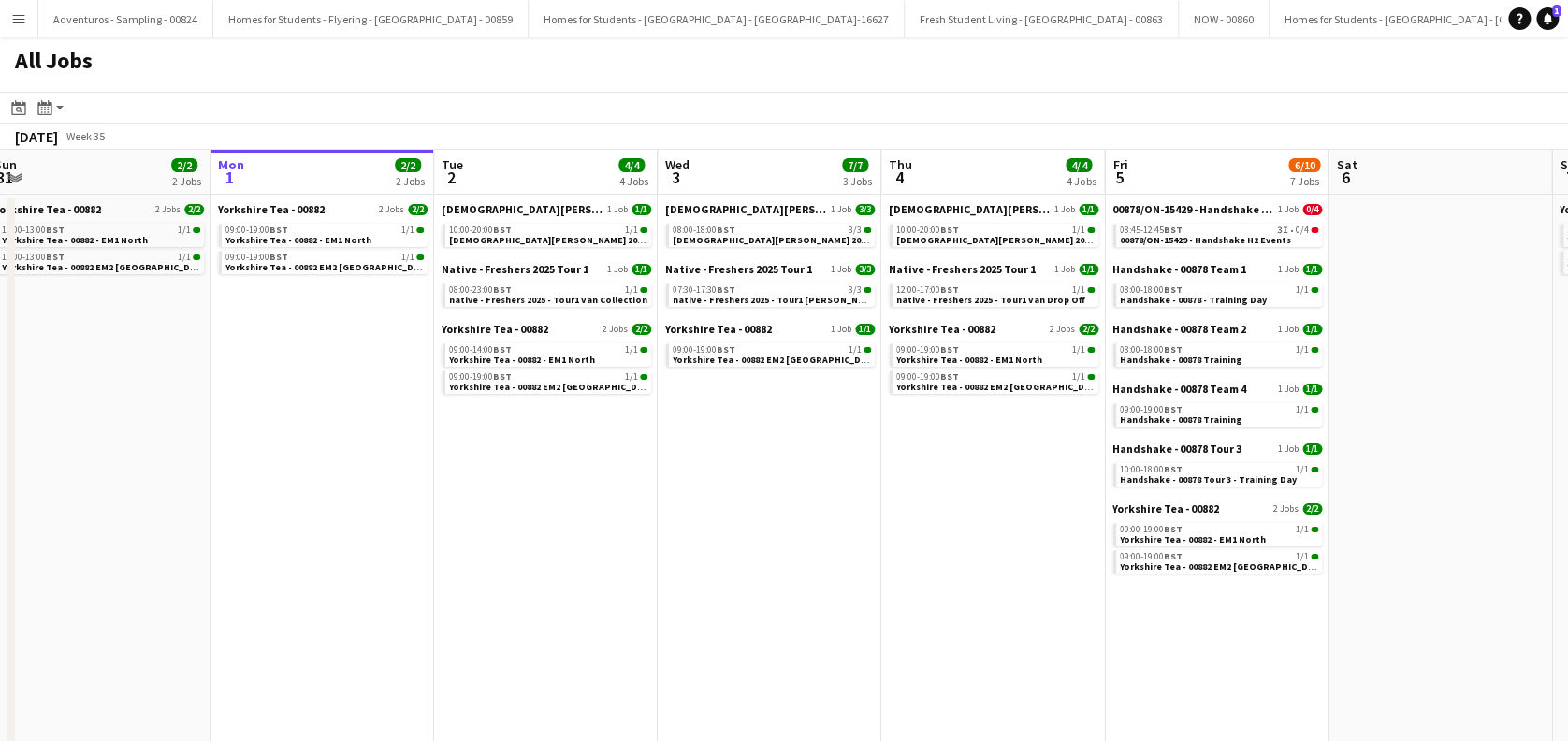
scroll to position [0, 670]
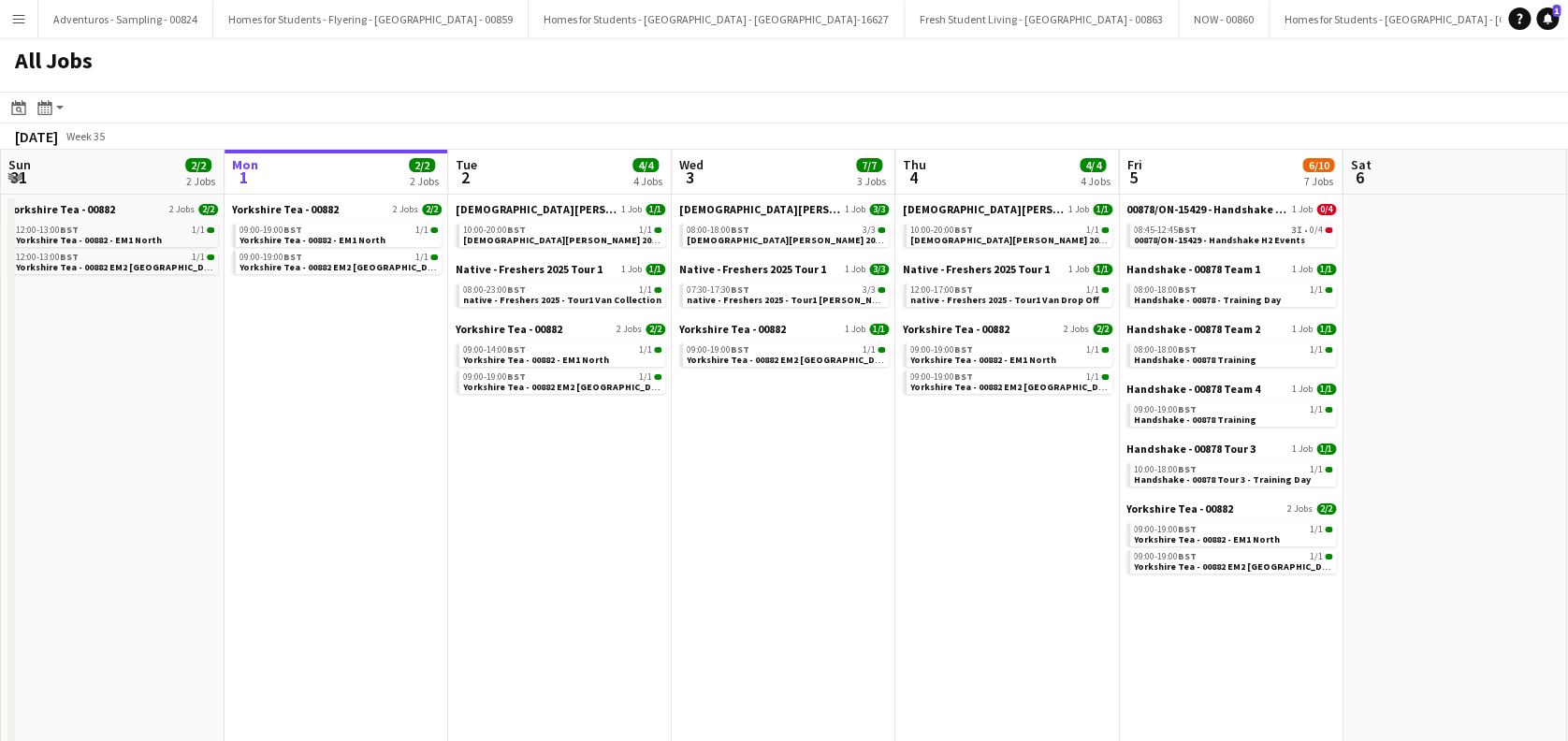
drag, startPoint x: 463, startPoint y: 531, endPoint x: 553, endPoint y: 532, distance: 90.0
click at [553, 532] on app-calendar-viewport "Thu 28 2/2 2 Jobs Fri 29 2/2 2 Jobs Sat 30 Sun 31 2/2 2 Jobs Mon 1 2/2 2 Jobs T…" at bounding box center [784, 557] width 1568 height 816
click at [555, 239] on span "Lady Garden 2025 Tour 2 - 00848 - Van Collection & Travel Day" at bounding box center [657, 240] width 390 height 12
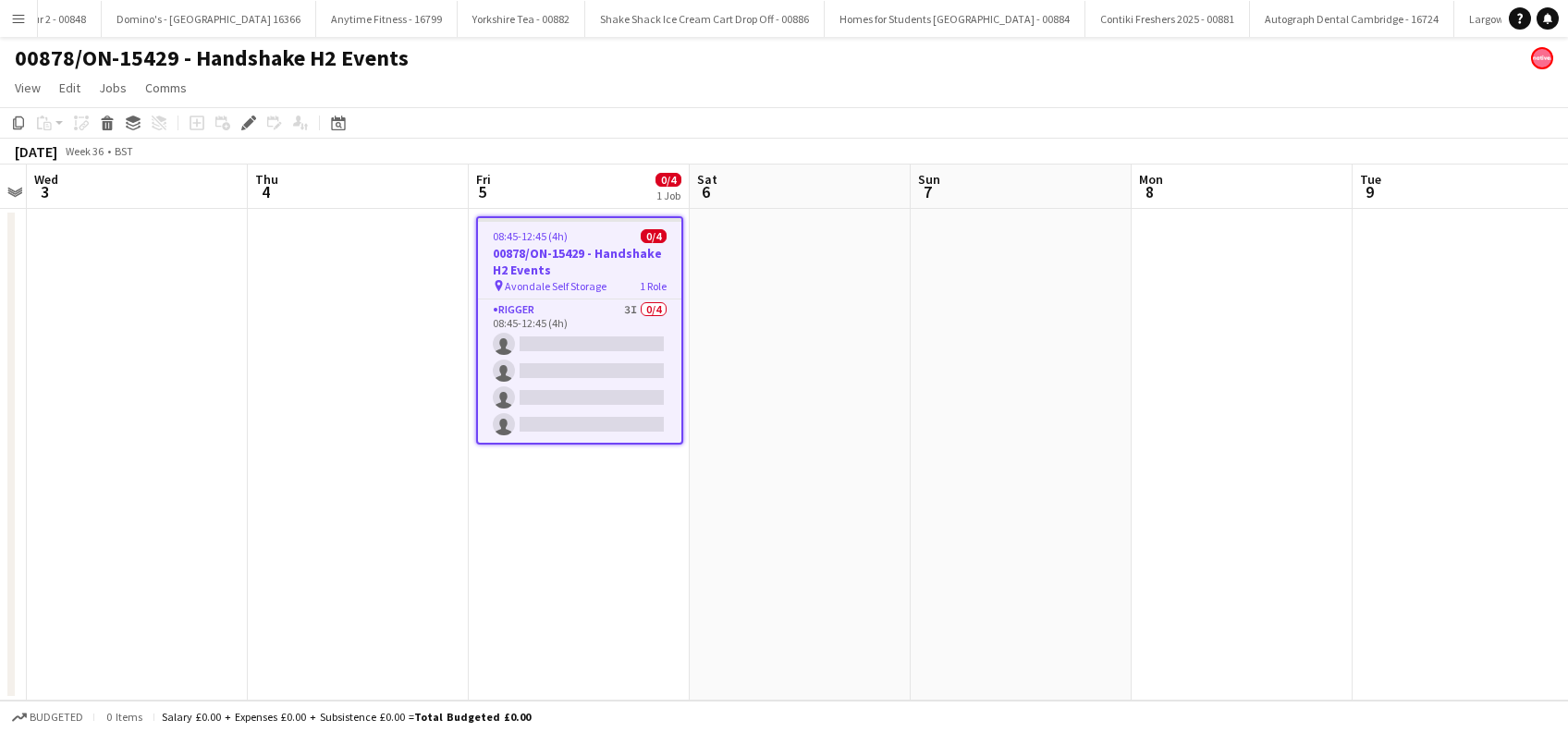
scroll to position [0, 7703]
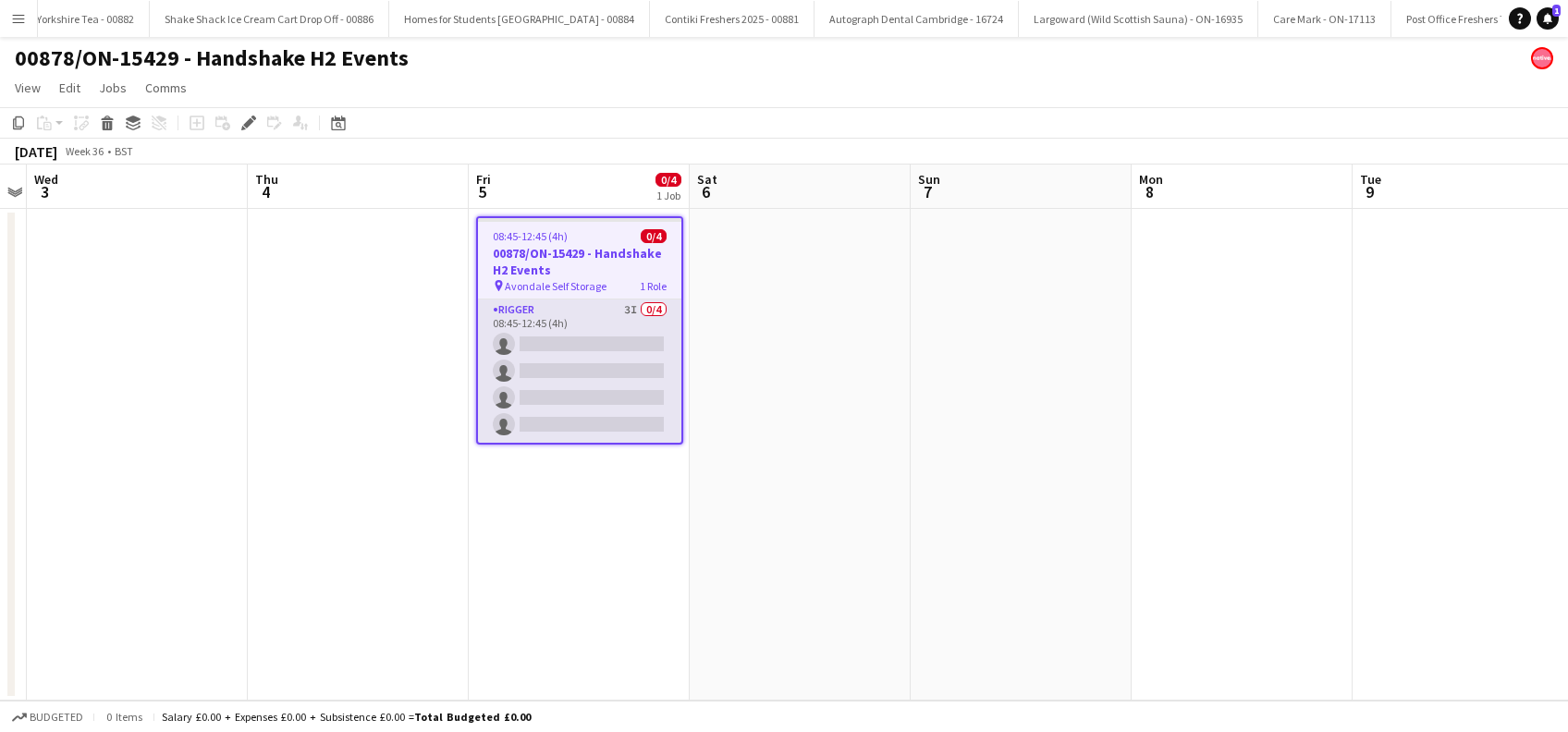
click at [559, 395] on app-card-role "Rigger 3I 0/4 08:45-12:45 (4h) single-neutral-actions single-neutral-actions si…" at bounding box center [579, 370] width 203 height 143
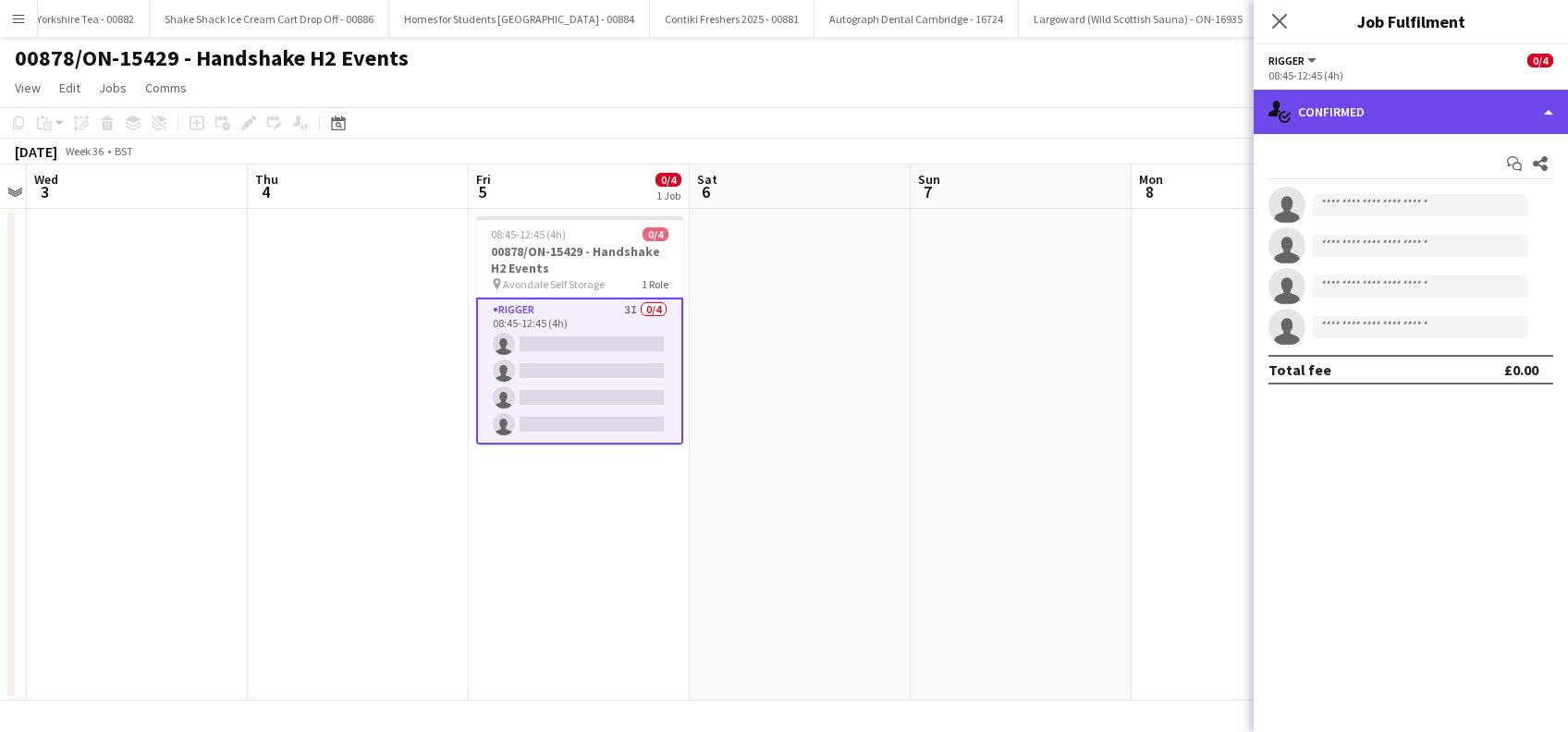
click at [1443, 116] on div "single-neutral-actions-check-2 Confirmed" at bounding box center [1410, 111] width 314 height 44
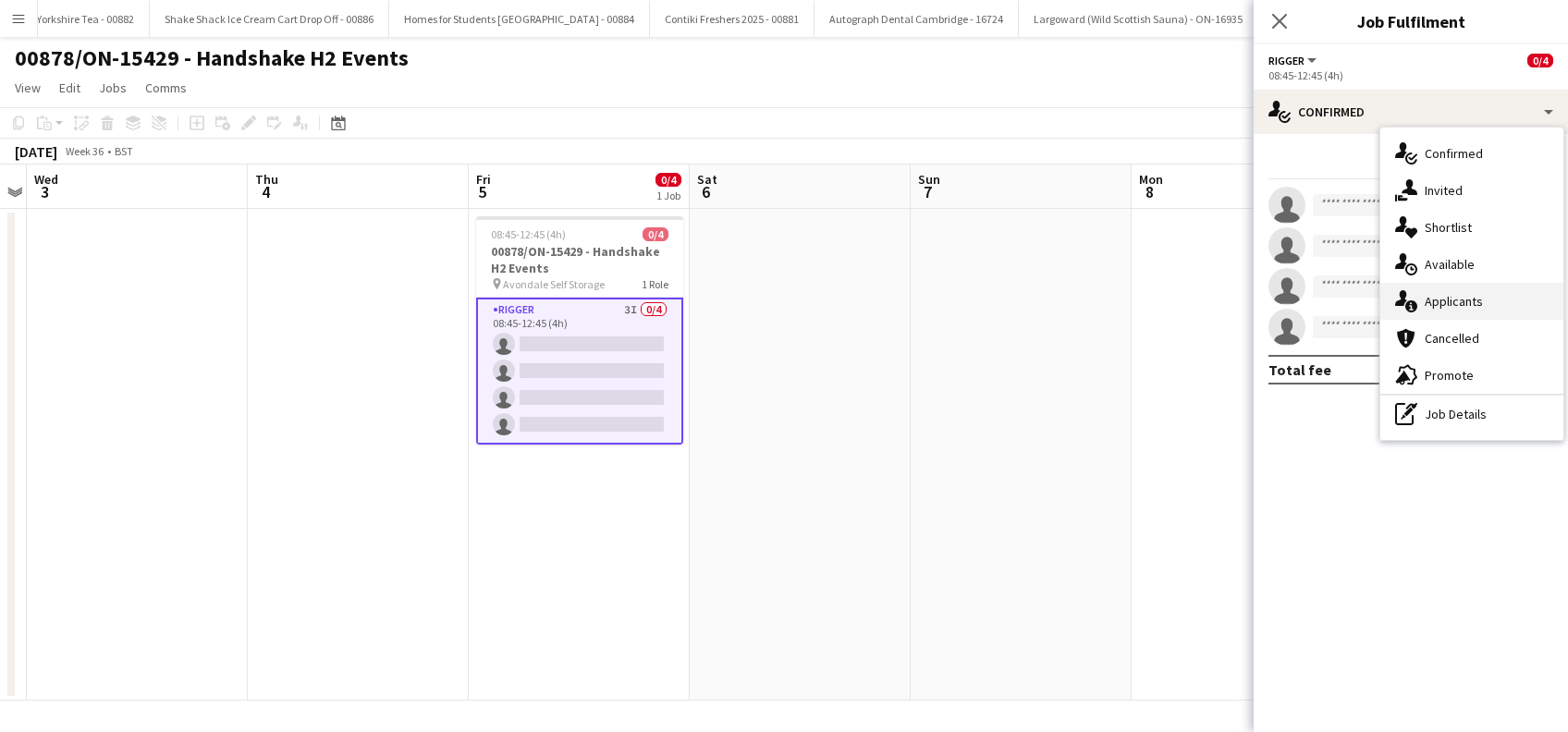
click at [1449, 296] on div "single-neutral-actions-information Applicants" at bounding box center [1472, 301] width 183 height 37
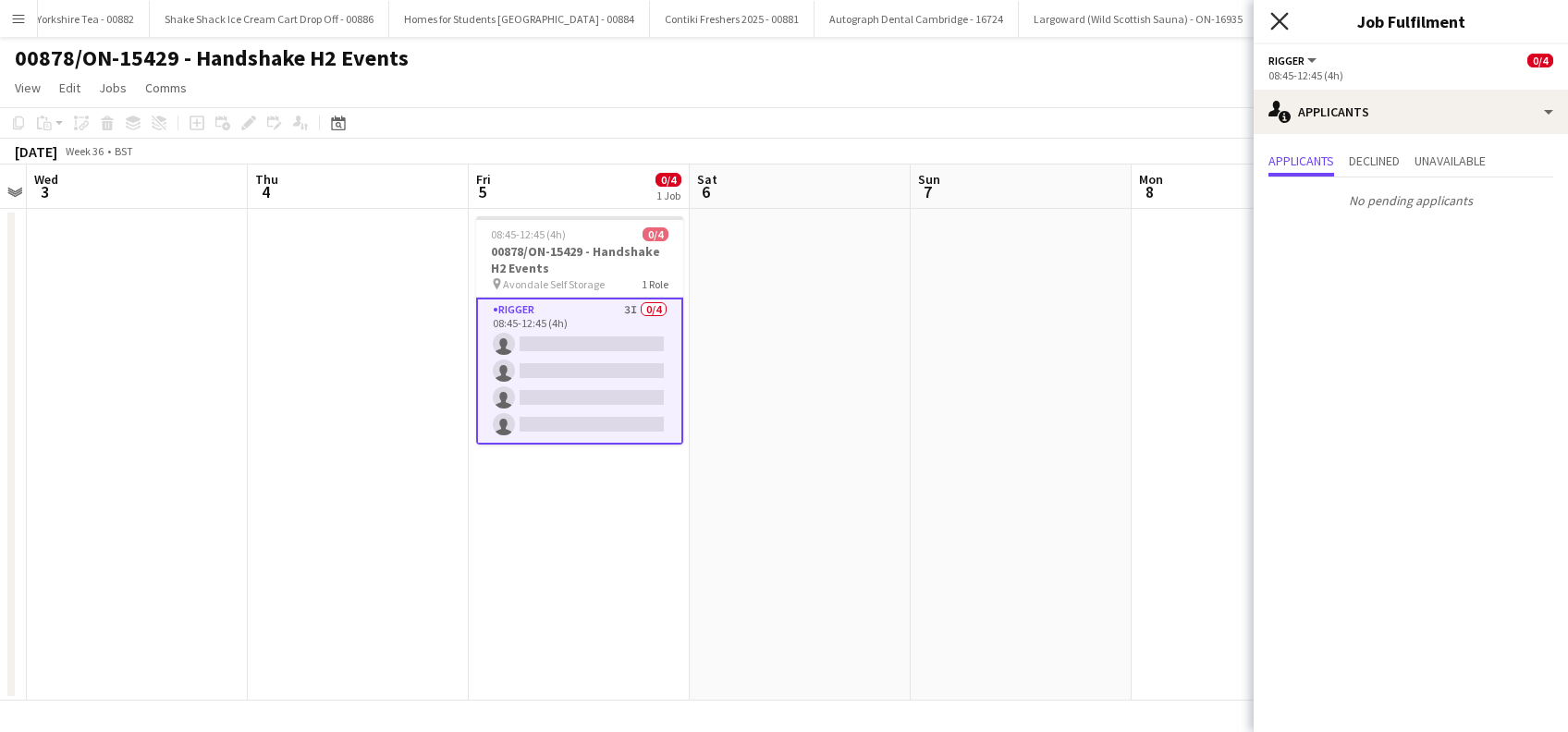
click at [1280, 28] on icon "Close pop-in" at bounding box center [1279, 21] width 18 height 18
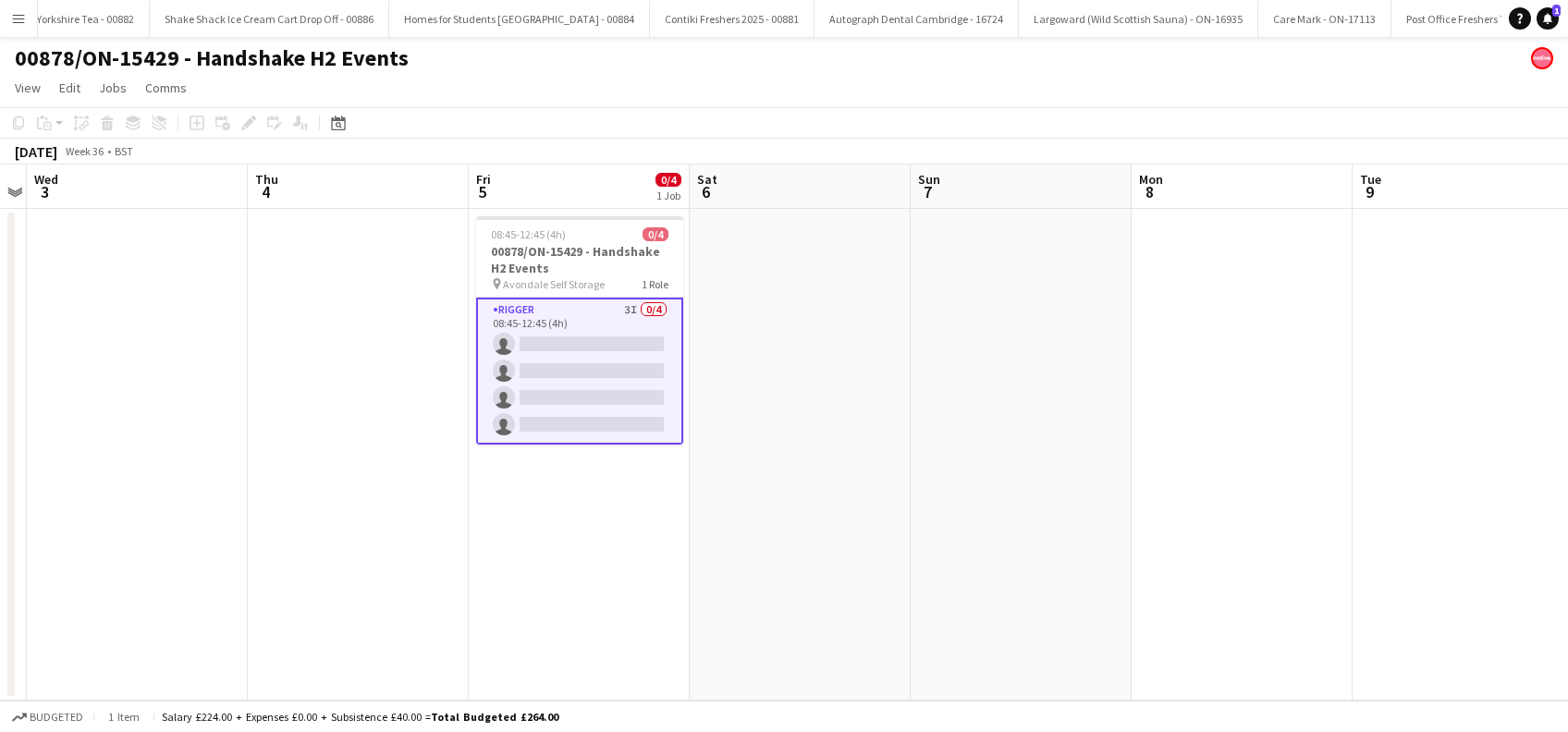
click at [821, 417] on app-date-cell at bounding box center [800, 454] width 221 height 492
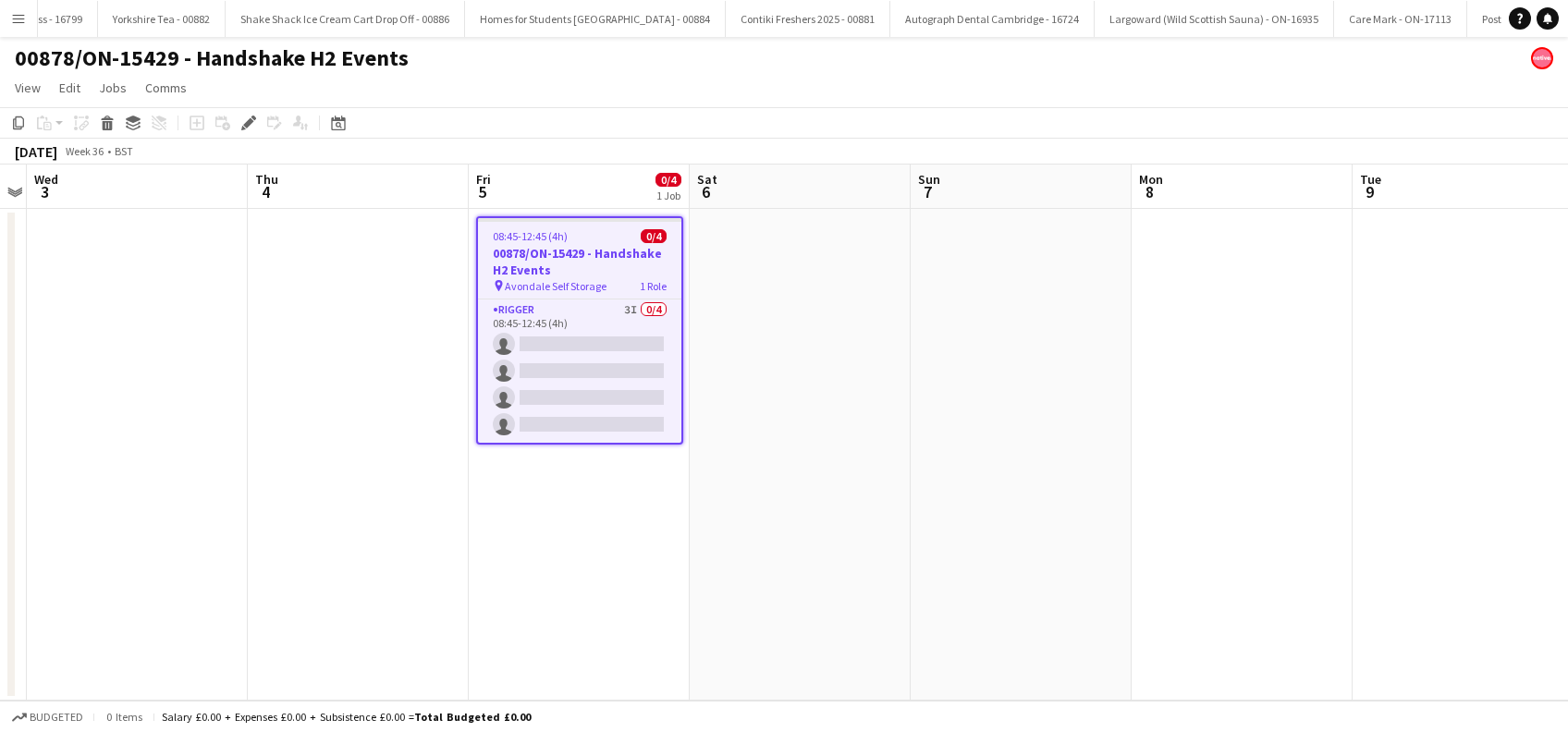
scroll to position [0, 7703]
